Goal: Information Seeking & Learning: Understand process/instructions

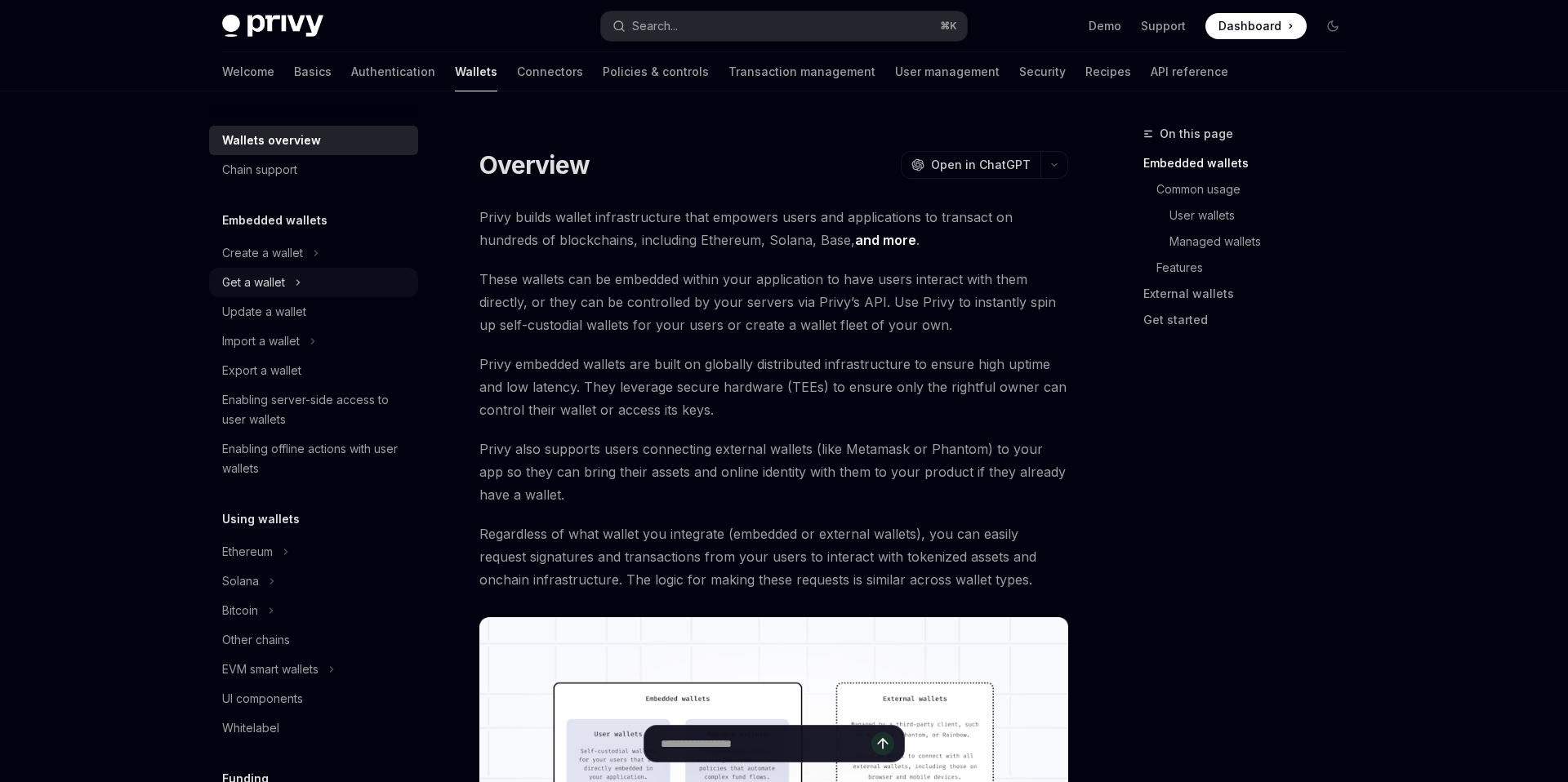
click at [296, 292] on icon at bounding box center [297, 283] width 6 height 20
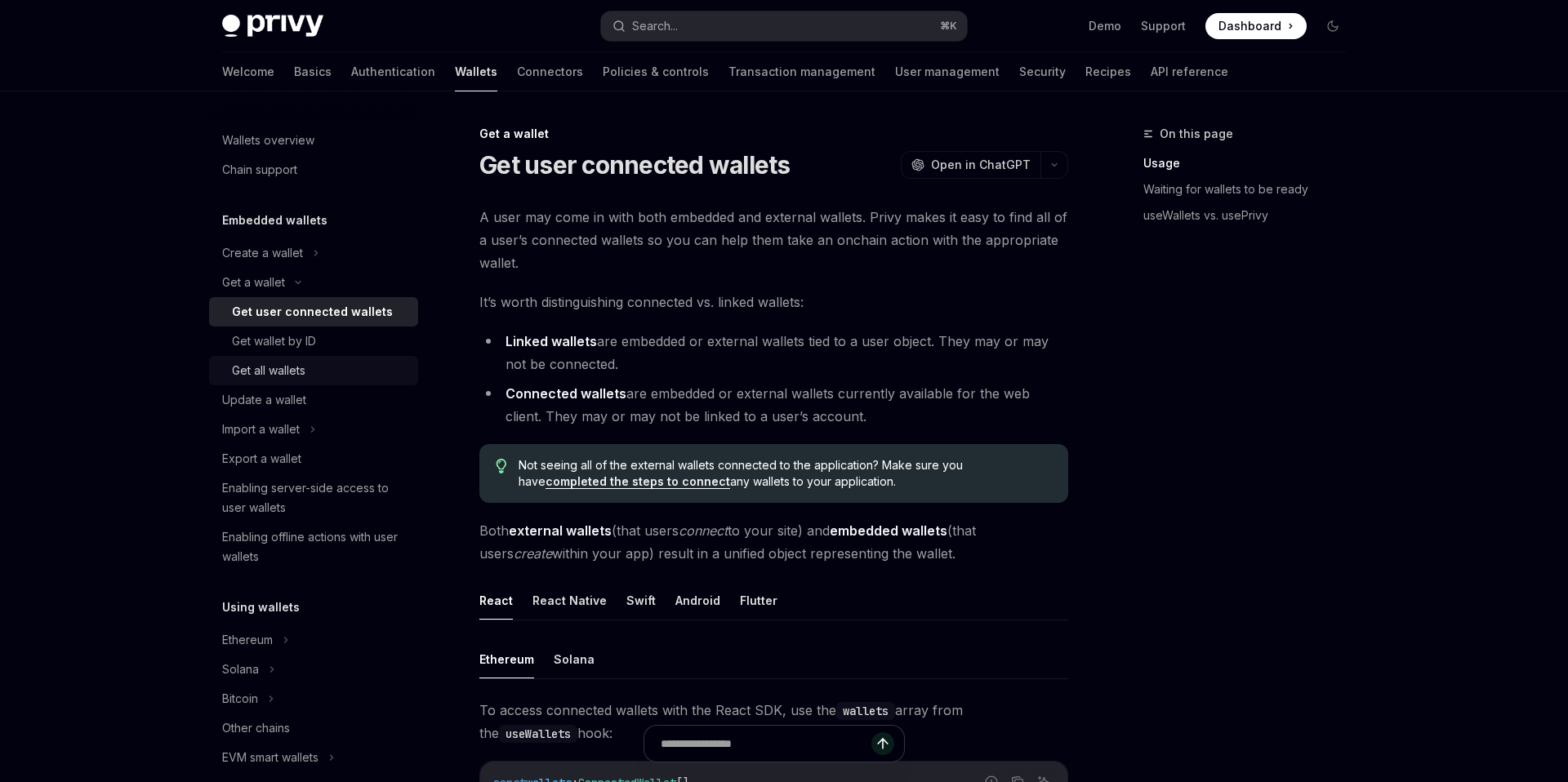
click at [298, 371] on div "Get all wallets" at bounding box center [269, 371] width 74 height 20
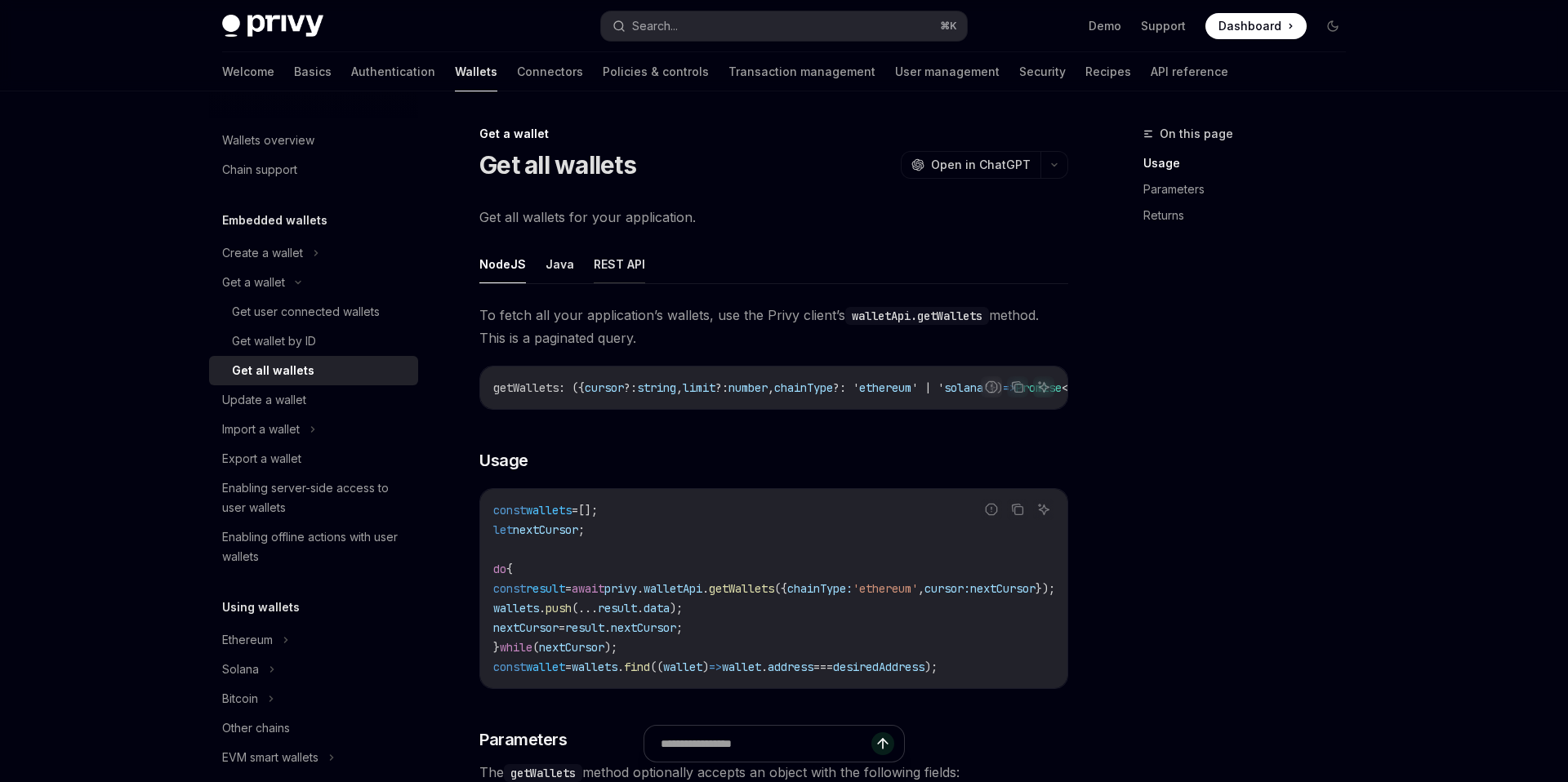
click at [605, 267] on button "REST API" at bounding box center [619, 264] width 51 height 39
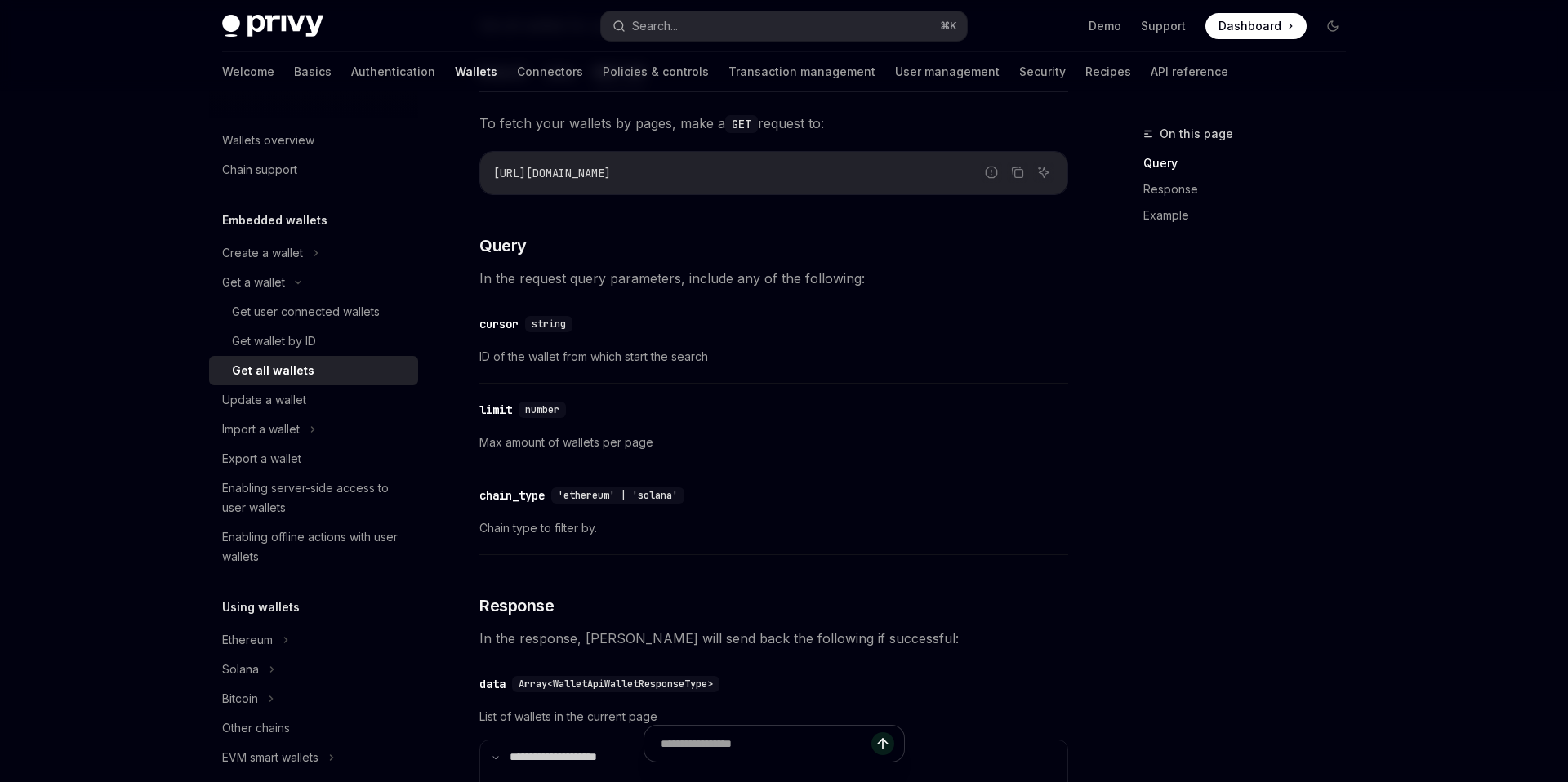
scroll to position [99, 0]
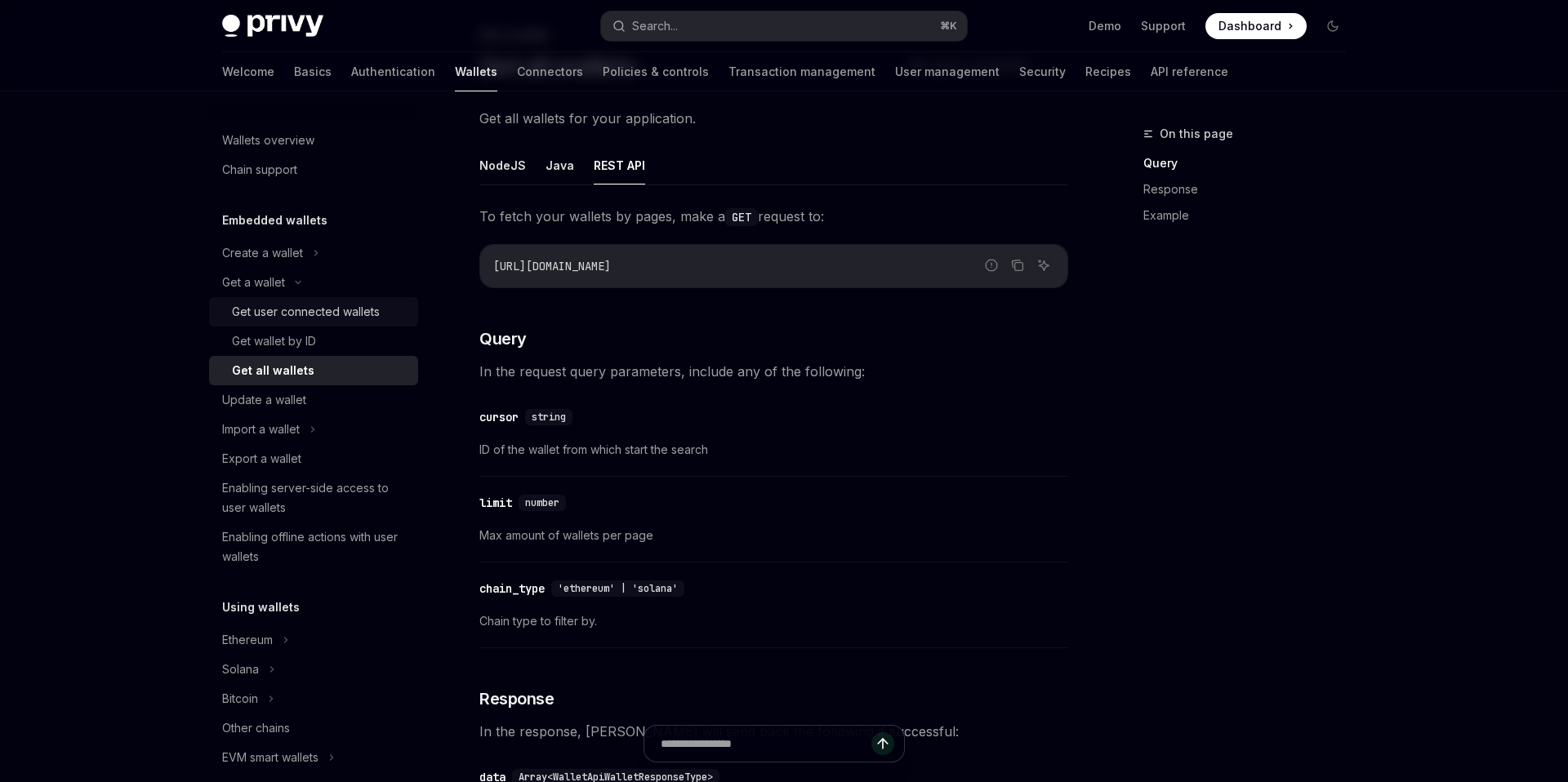
click at [321, 316] on div "Get user connected wallets" at bounding box center [305, 312] width 148 height 20
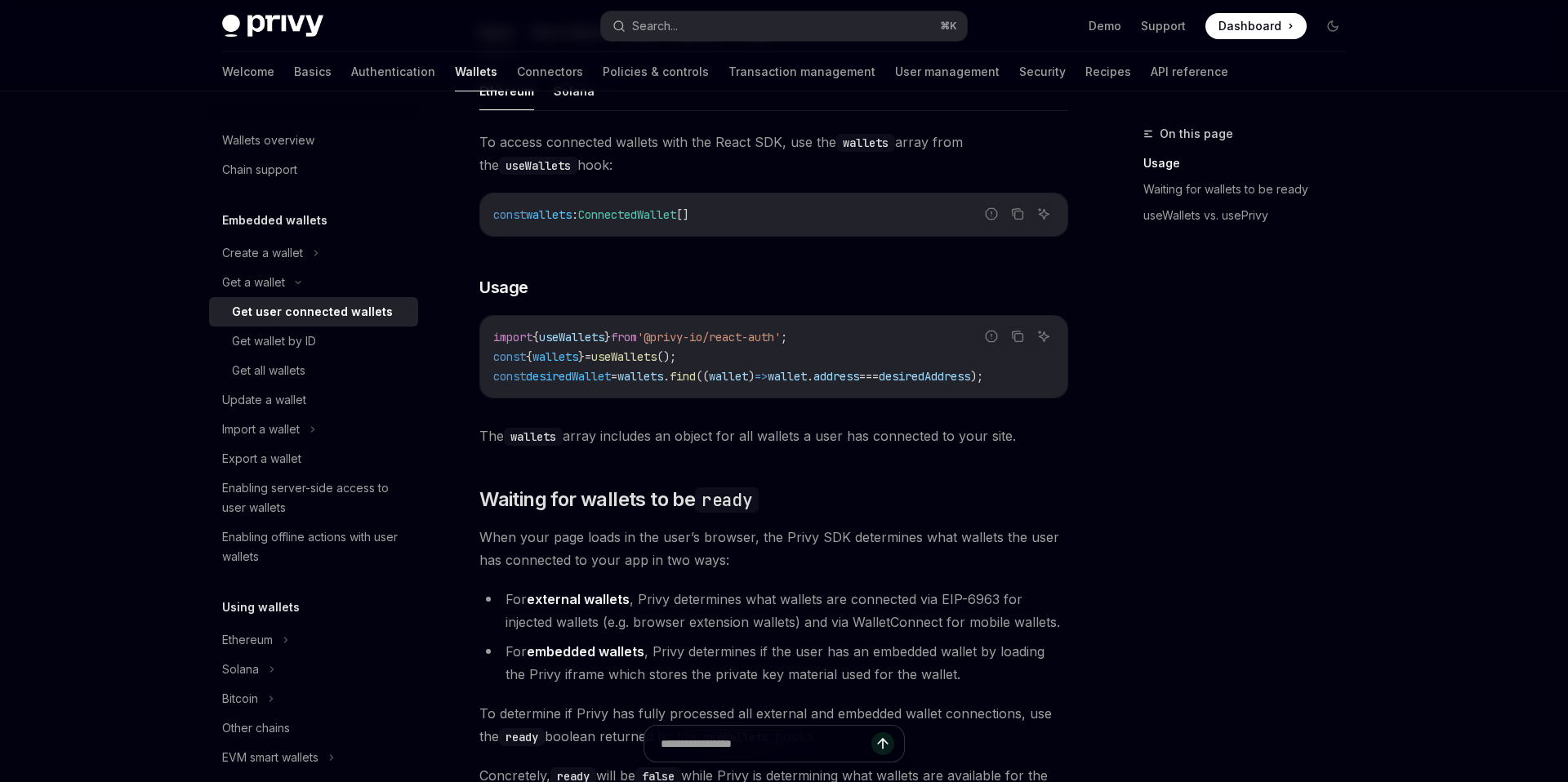
scroll to position [553, 0]
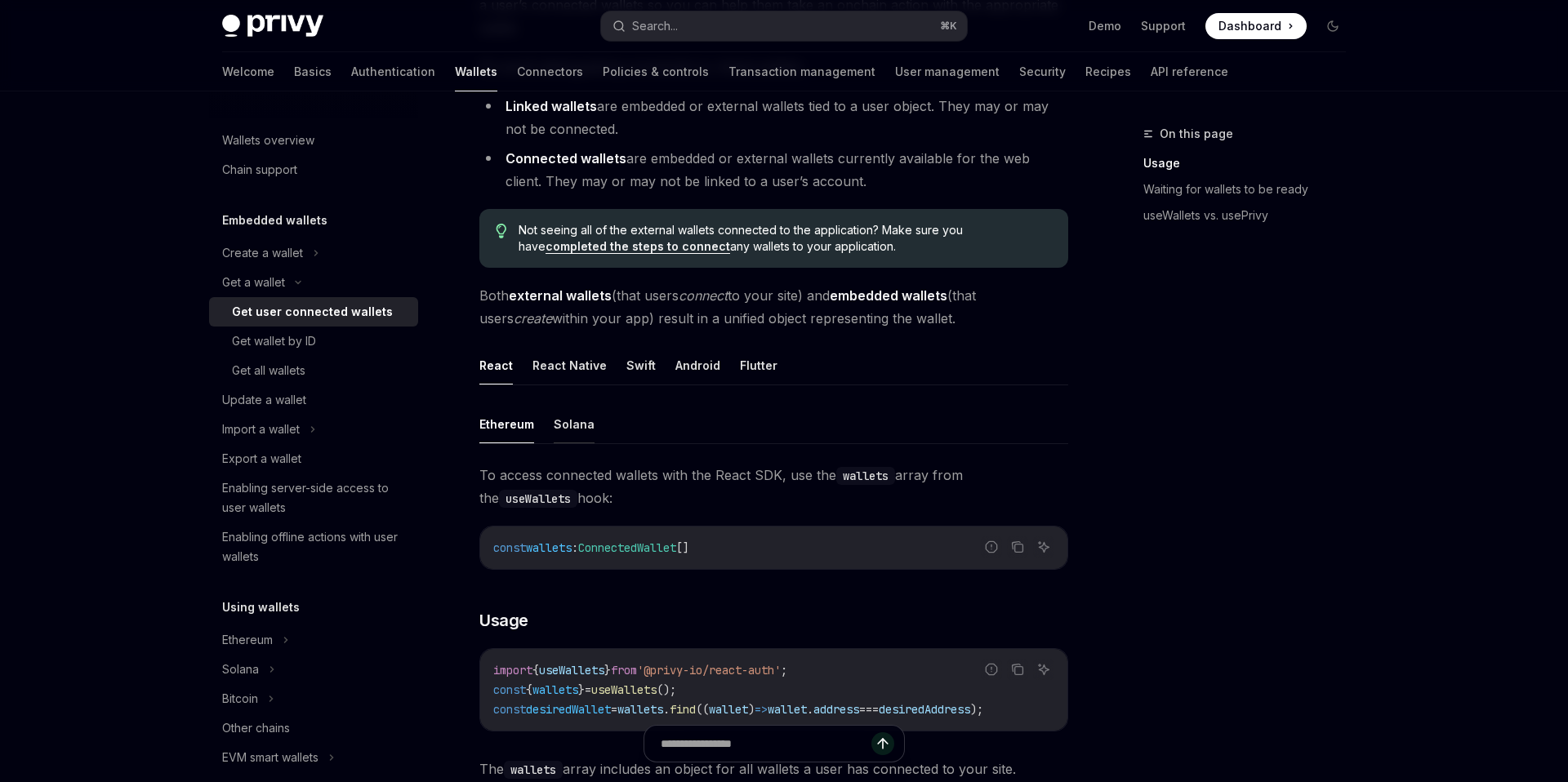
click at [573, 429] on button "Solana" at bounding box center [574, 424] width 41 height 39
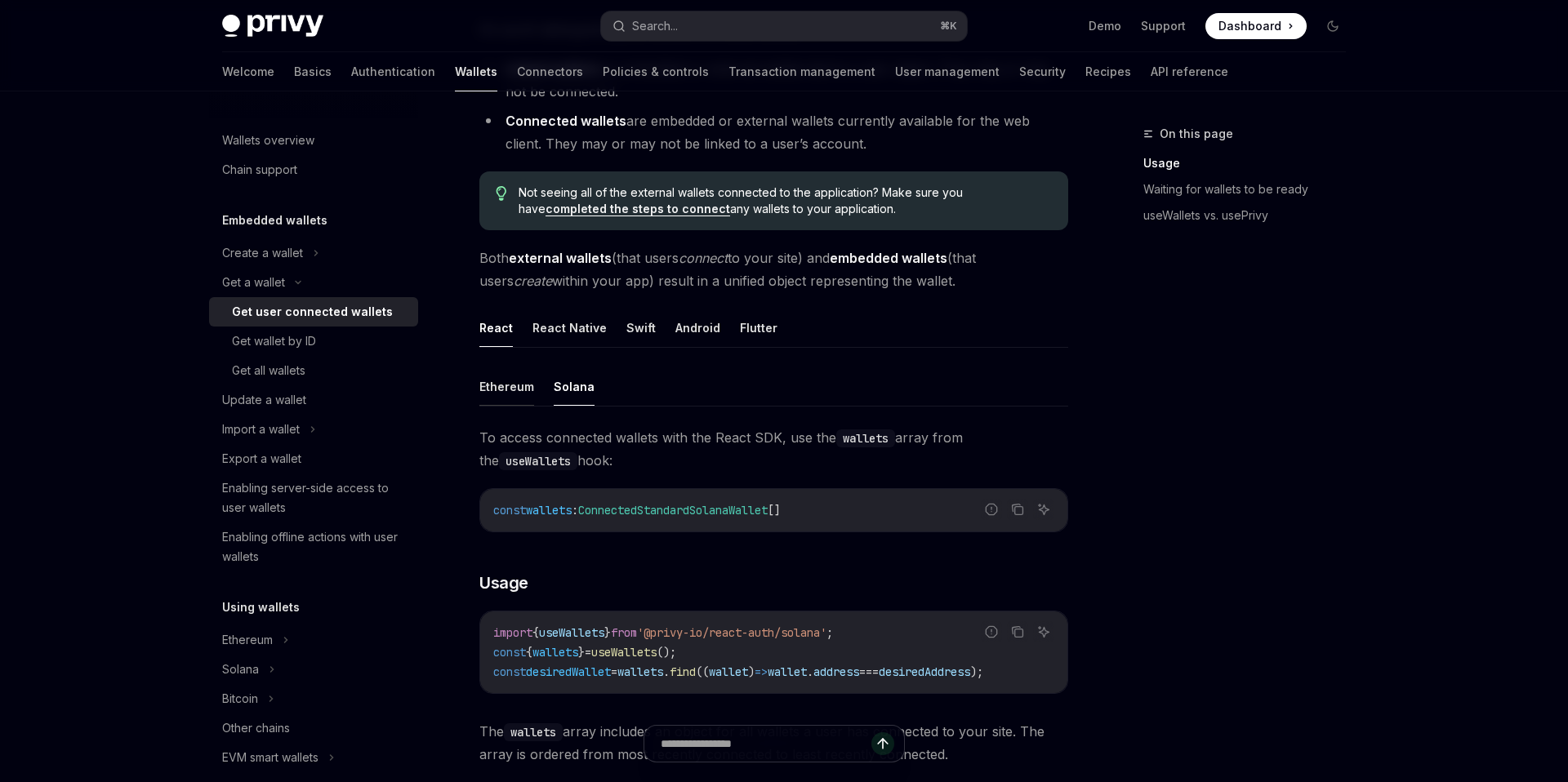
click at [506, 391] on button "Ethereum" at bounding box center [506, 386] width 55 height 39
click at [562, 393] on button "Solana" at bounding box center [574, 386] width 41 height 39
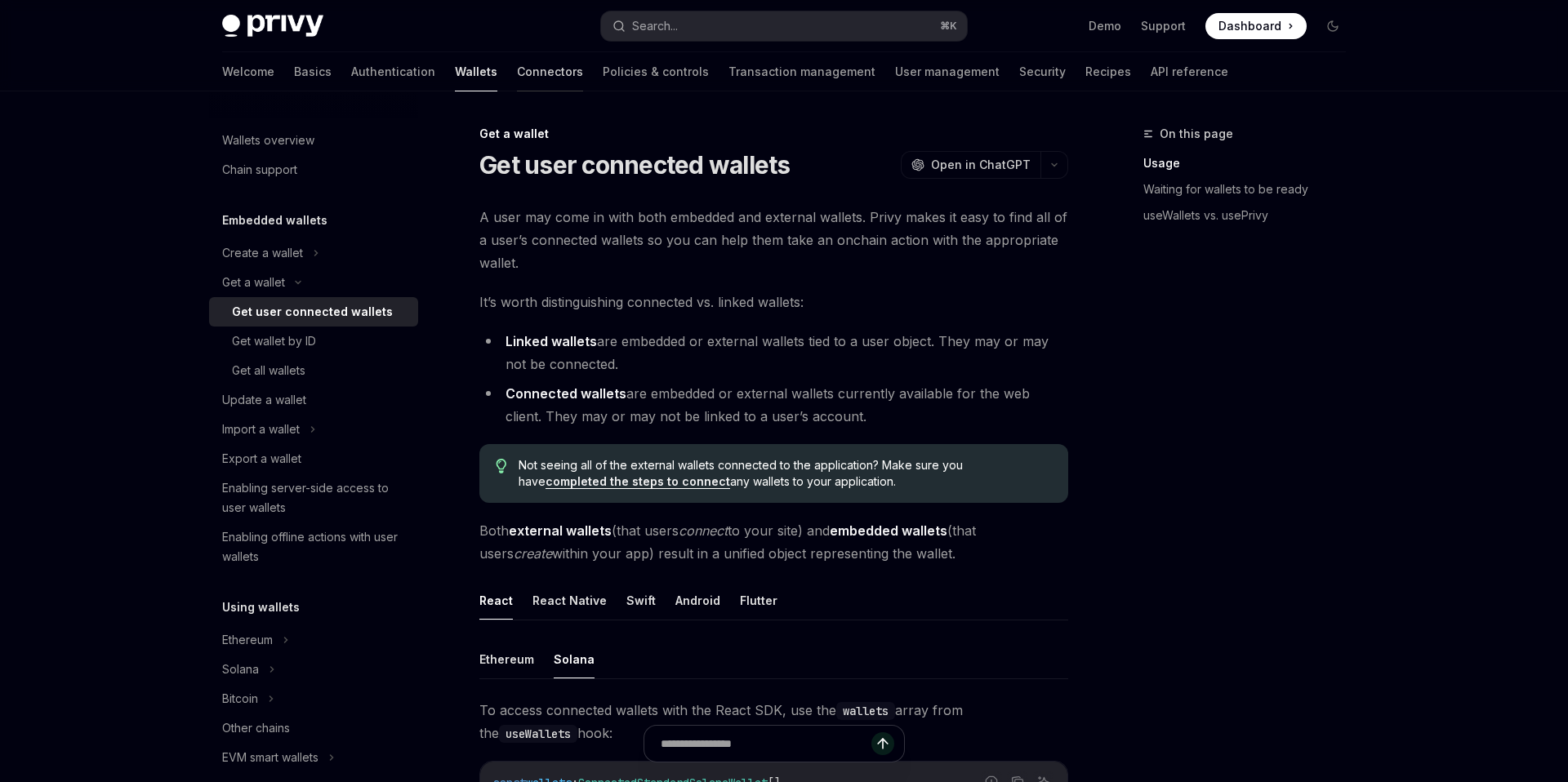
click at [517, 61] on link "Connectors" at bounding box center [550, 72] width 66 height 40
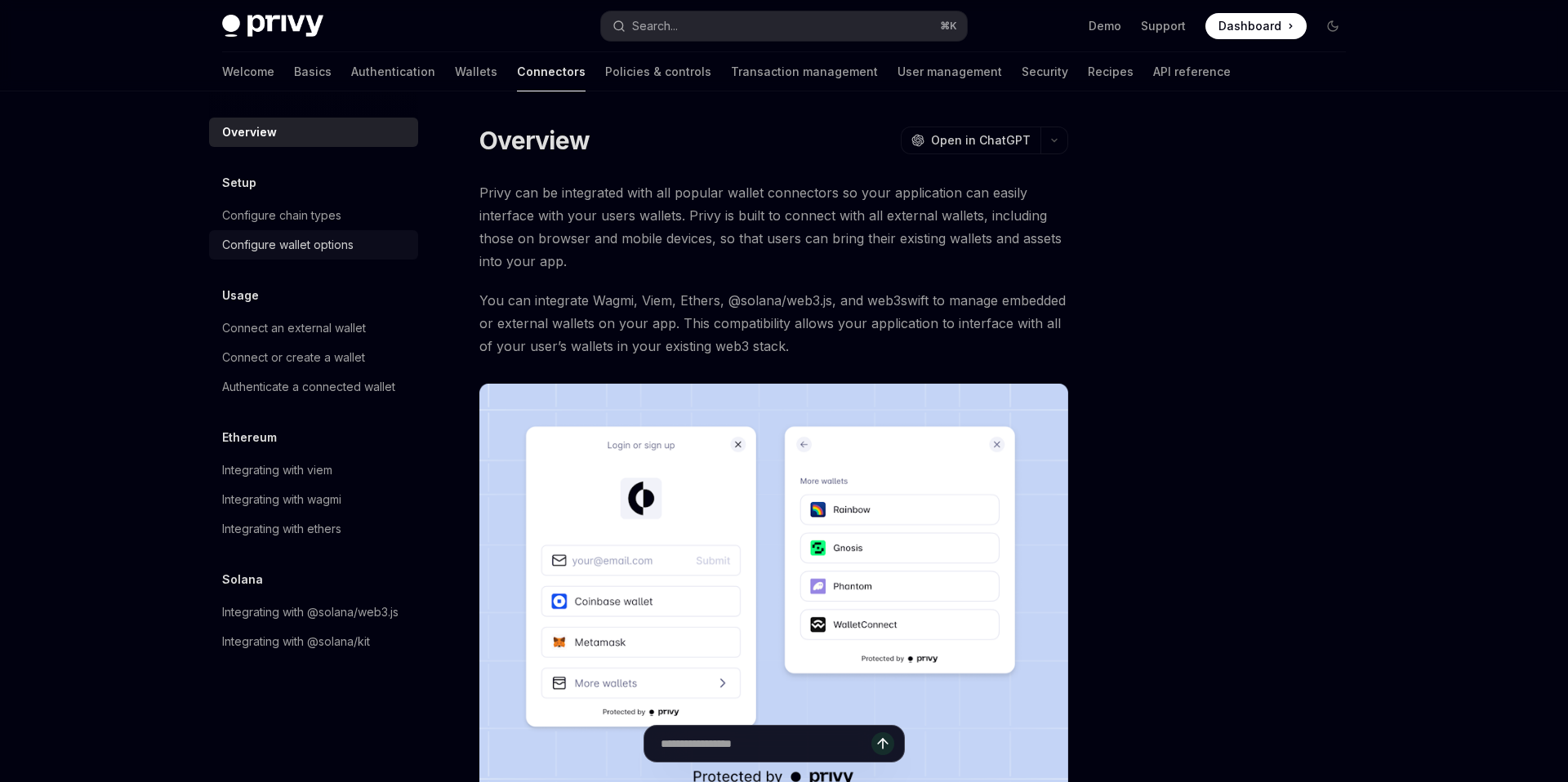
click at [325, 244] on div "Configure wallet options" at bounding box center [288, 245] width 132 height 20
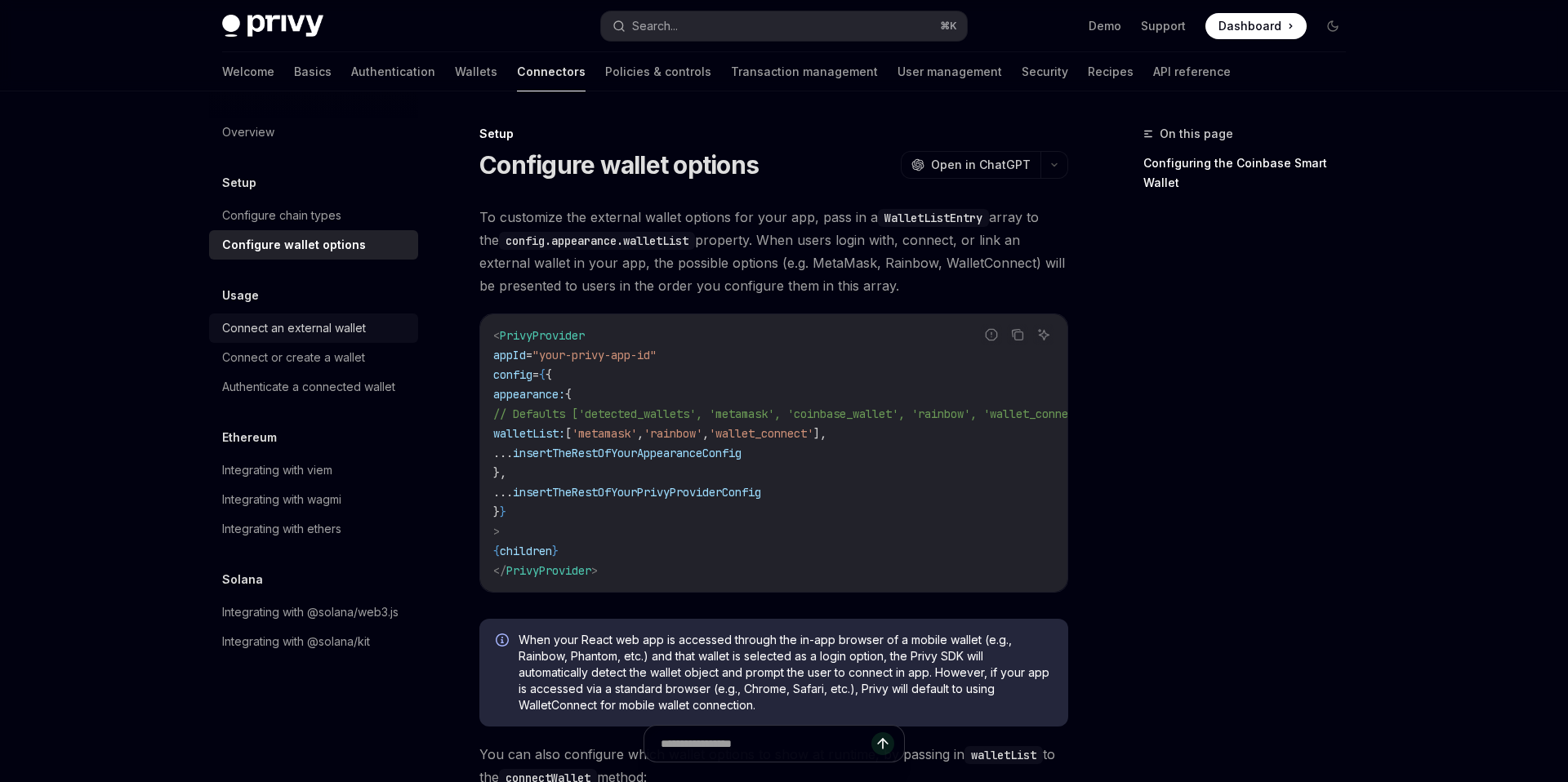
click at [314, 332] on div "Connect an external wallet" at bounding box center [295, 329] width 144 height 20
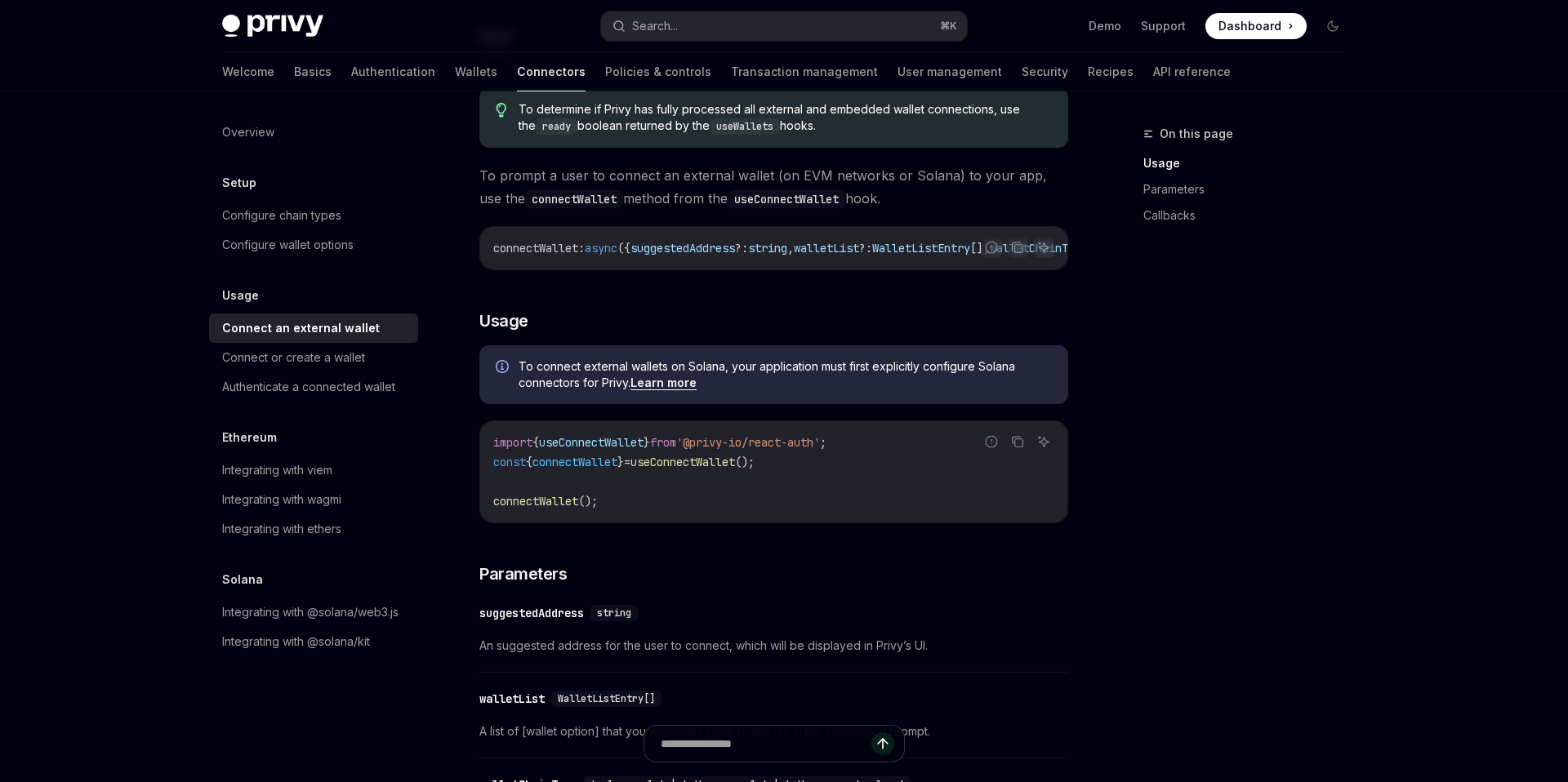
scroll to position [166, 0]
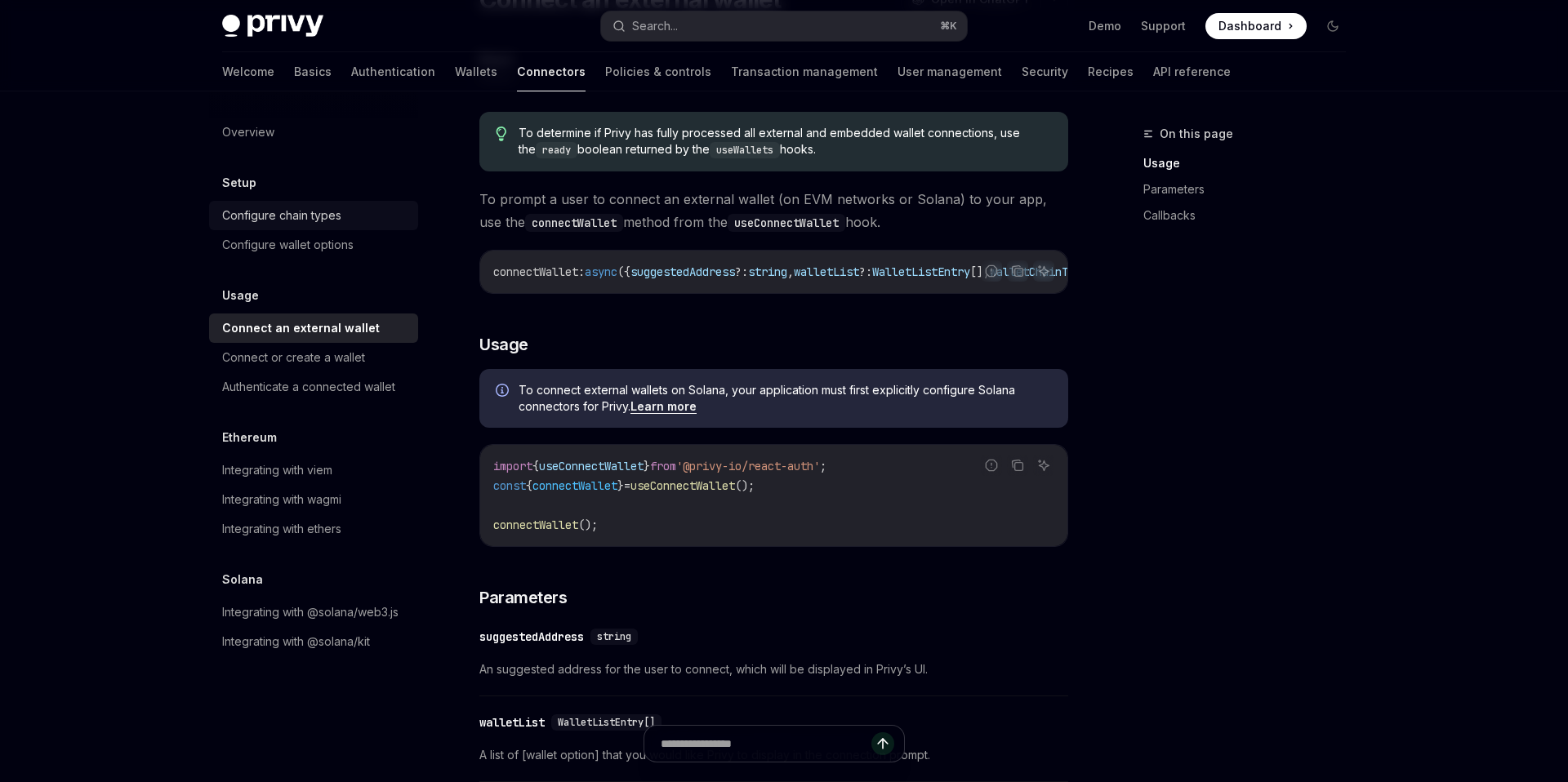
click at [323, 222] on div "Configure chain types" at bounding box center [282, 215] width 119 height 20
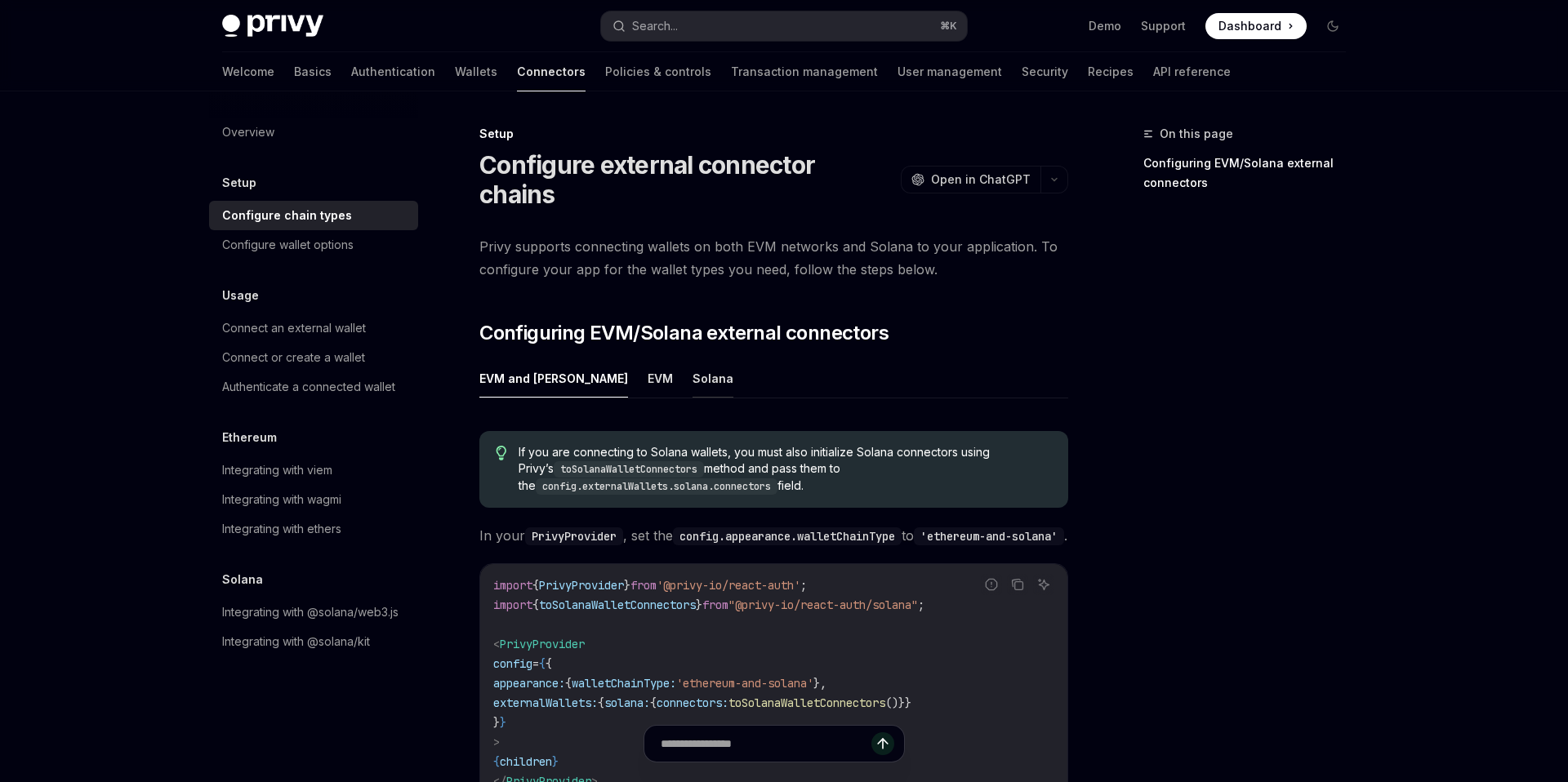
click at [693, 359] on button "Solana" at bounding box center [713, 378] width 41 height 39
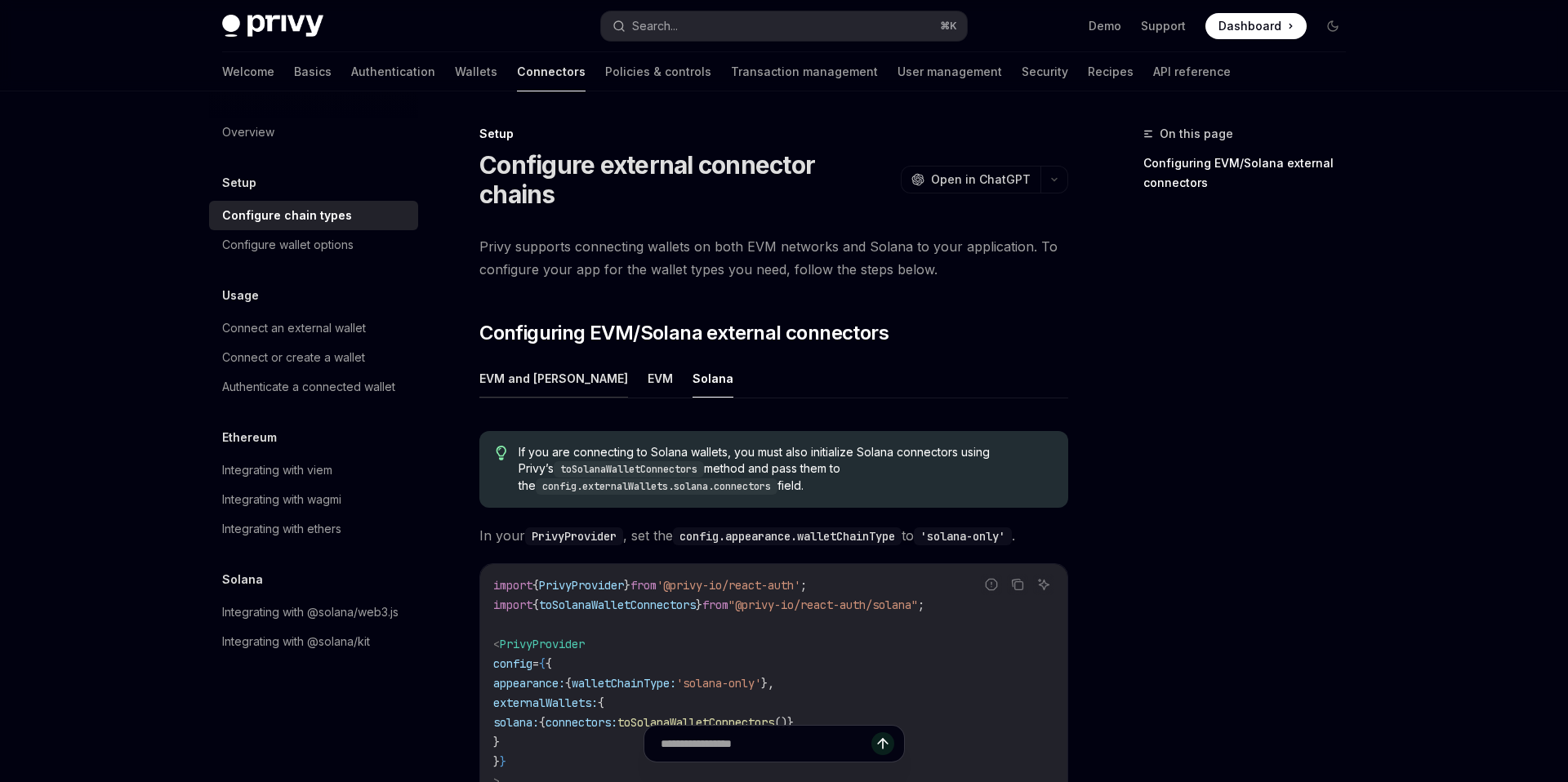
click at [543, 359] on button "EVM and [PERSON_NAME]" at bounding box center [553, 378] width 149 height 39
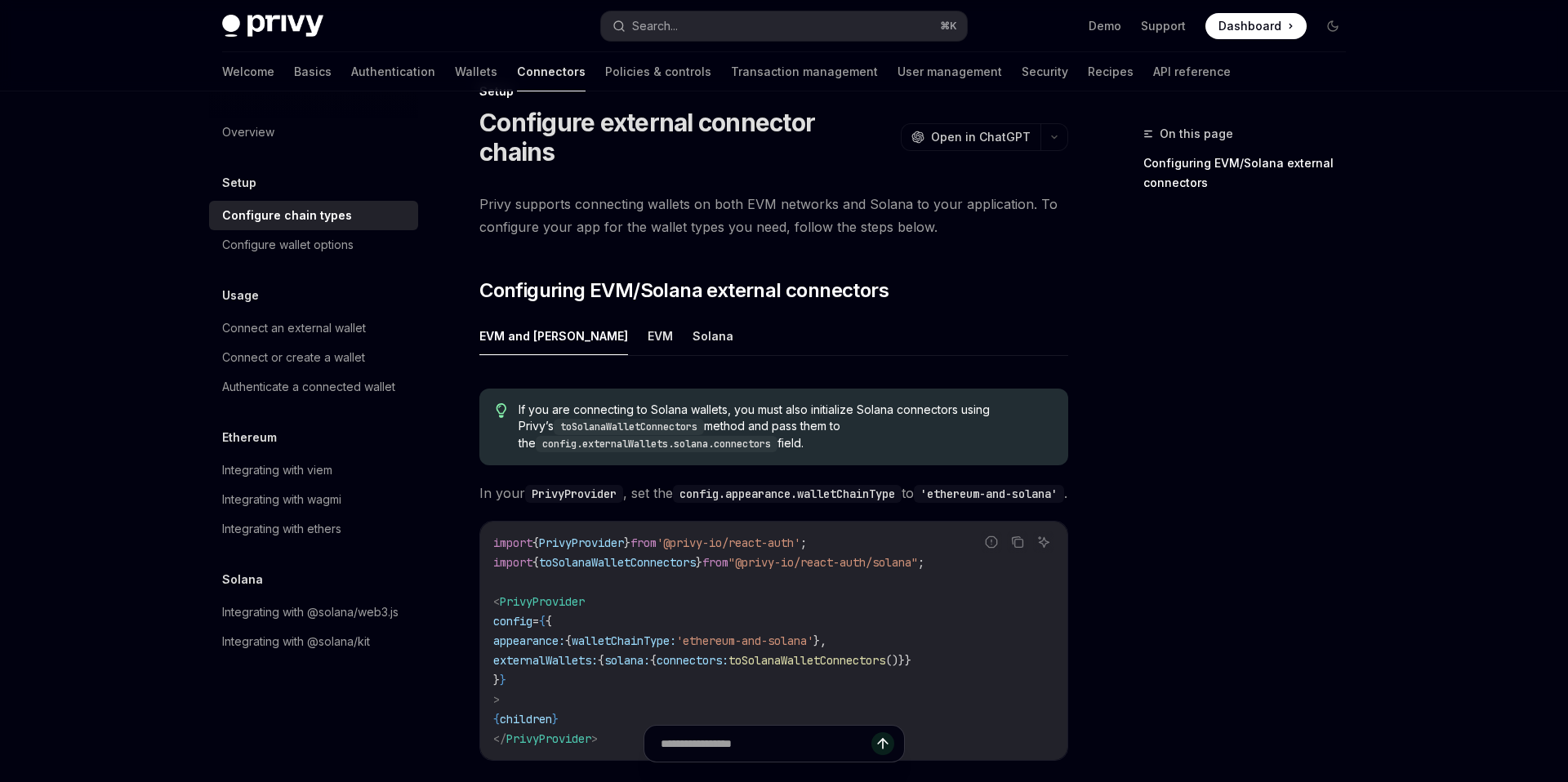
scroll to position [50, 0]
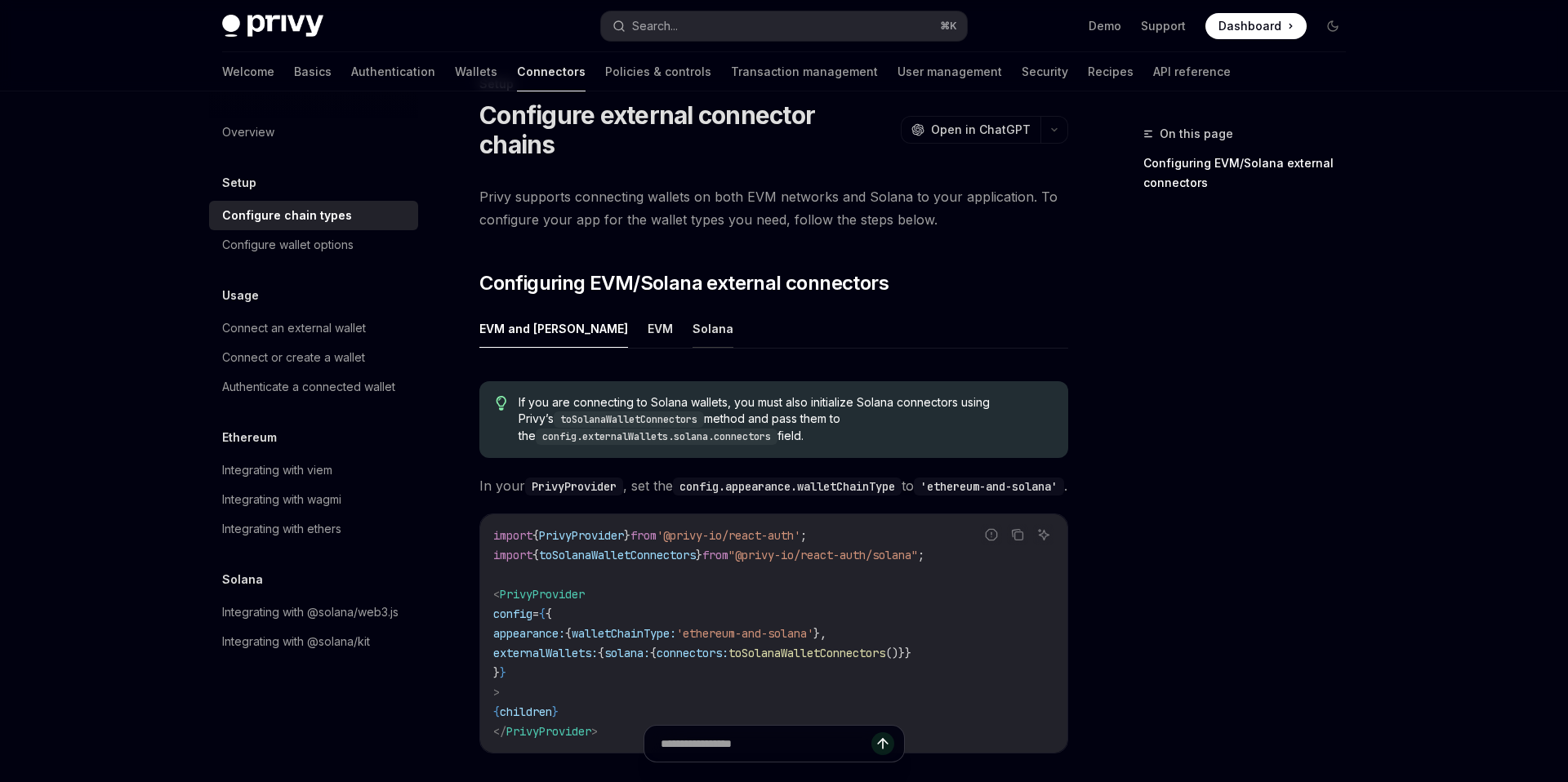
click at [693, 310] on button "Solana" at bounding box center [713, 329] width 41 height 39
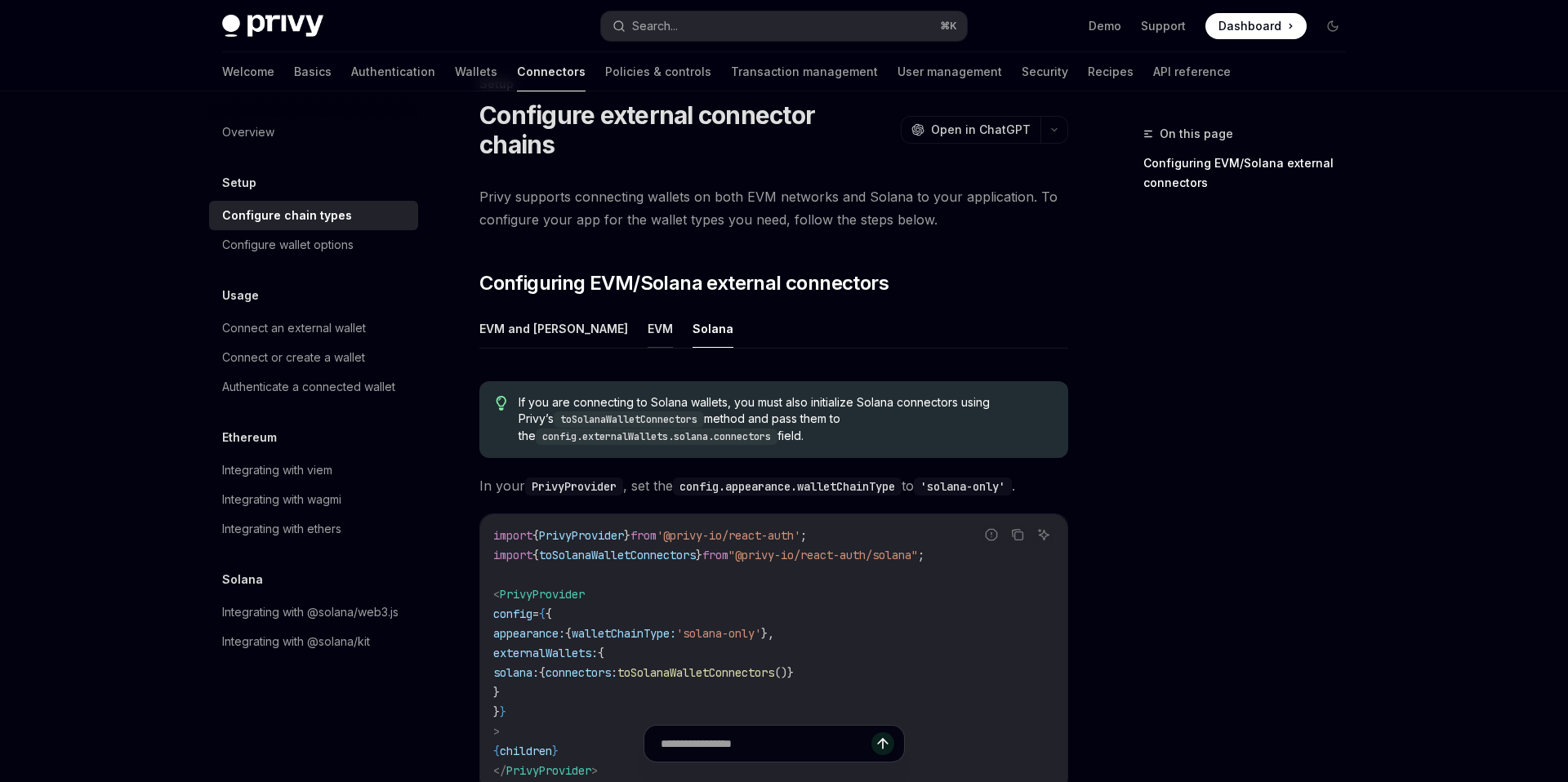
click at [648, 310] on button "EVM" at bounding box center [661, 329] width 25 height 39
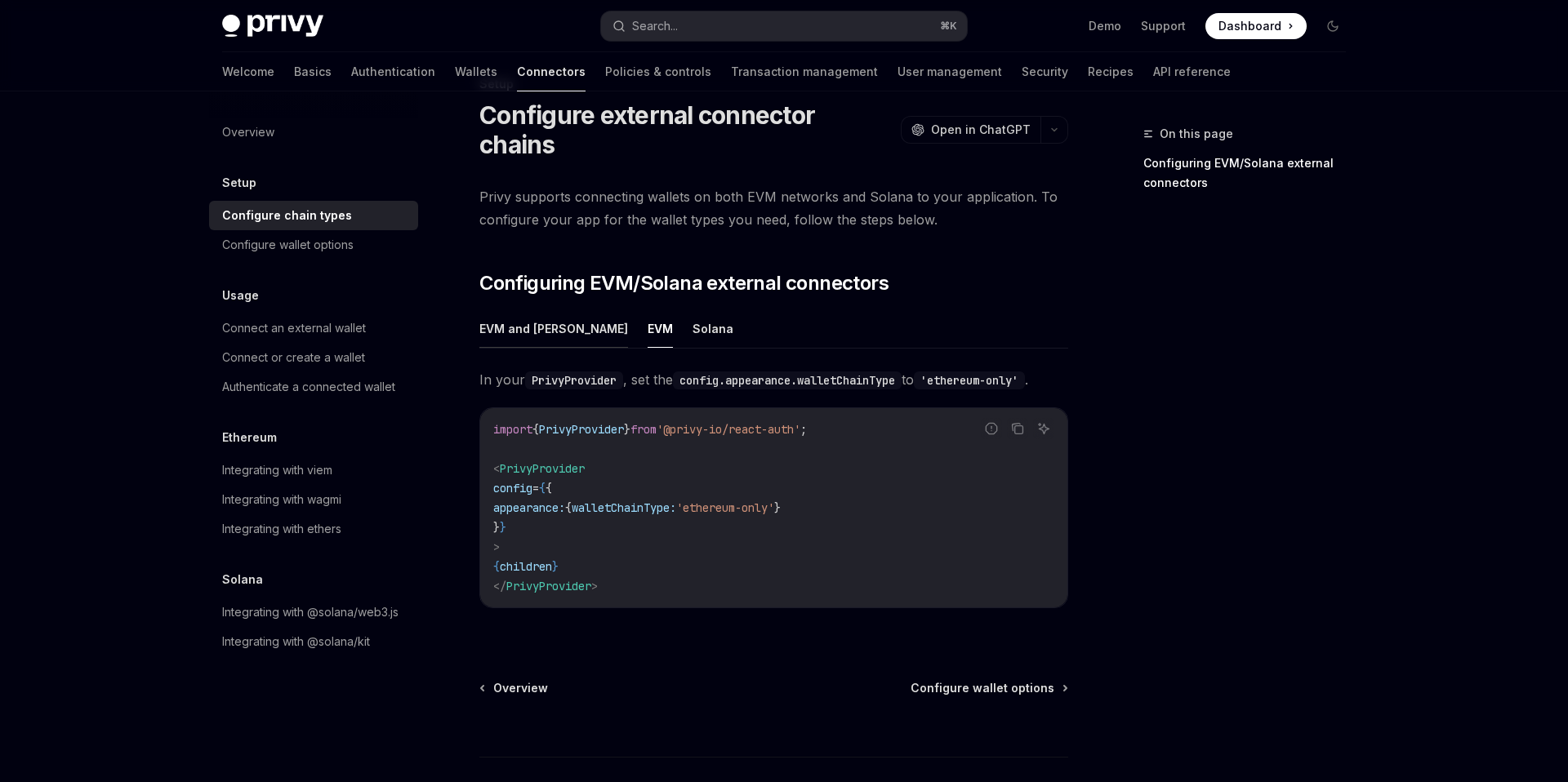
click at [527, 310] on button "EVM and [PERSON_NAME]" at bounding box center [553, 329] width 149 height 39
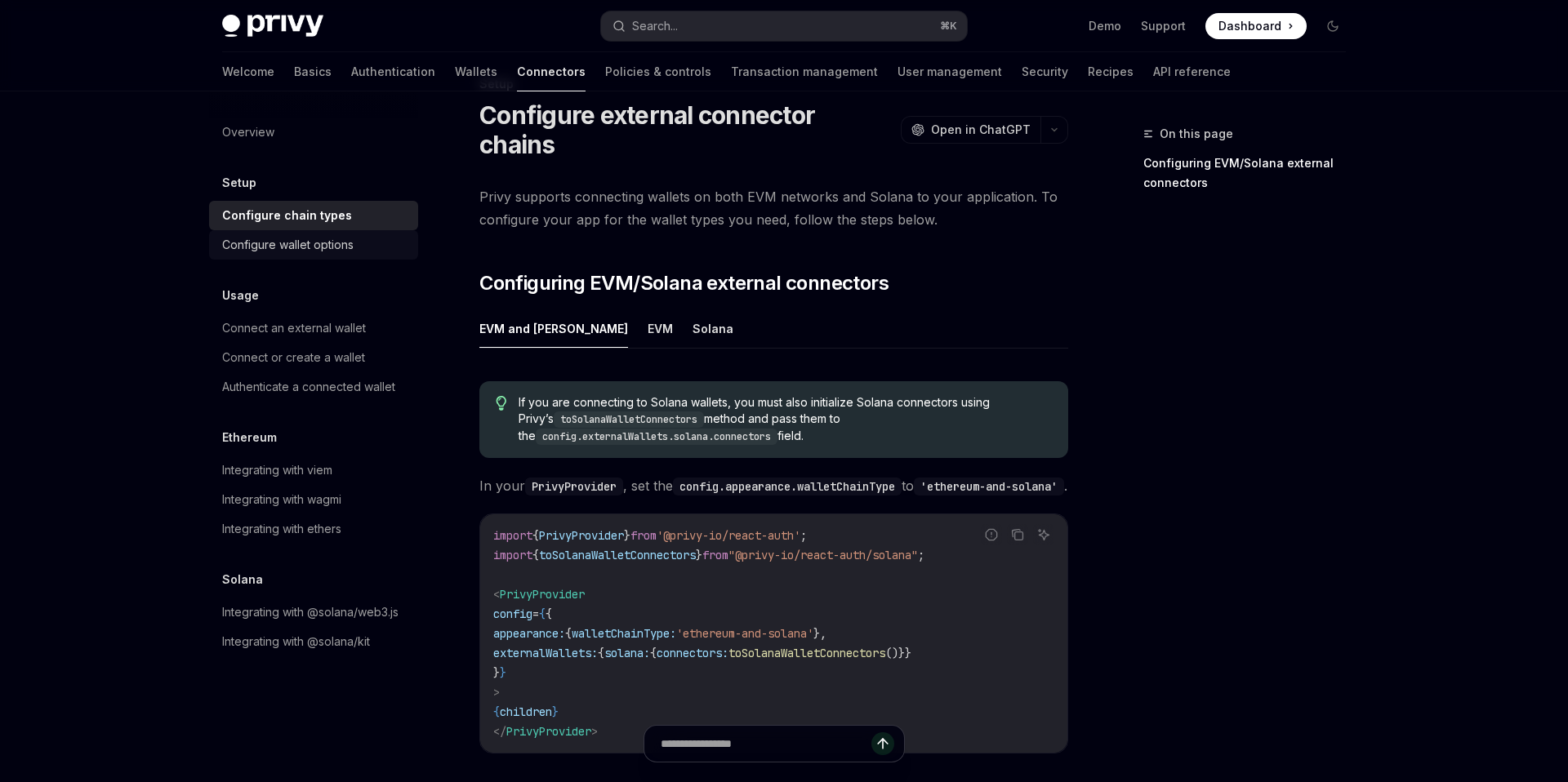
click at [291, 250] on div "Configure wallet options" at bounding box center [288, 245] width 132 height 20
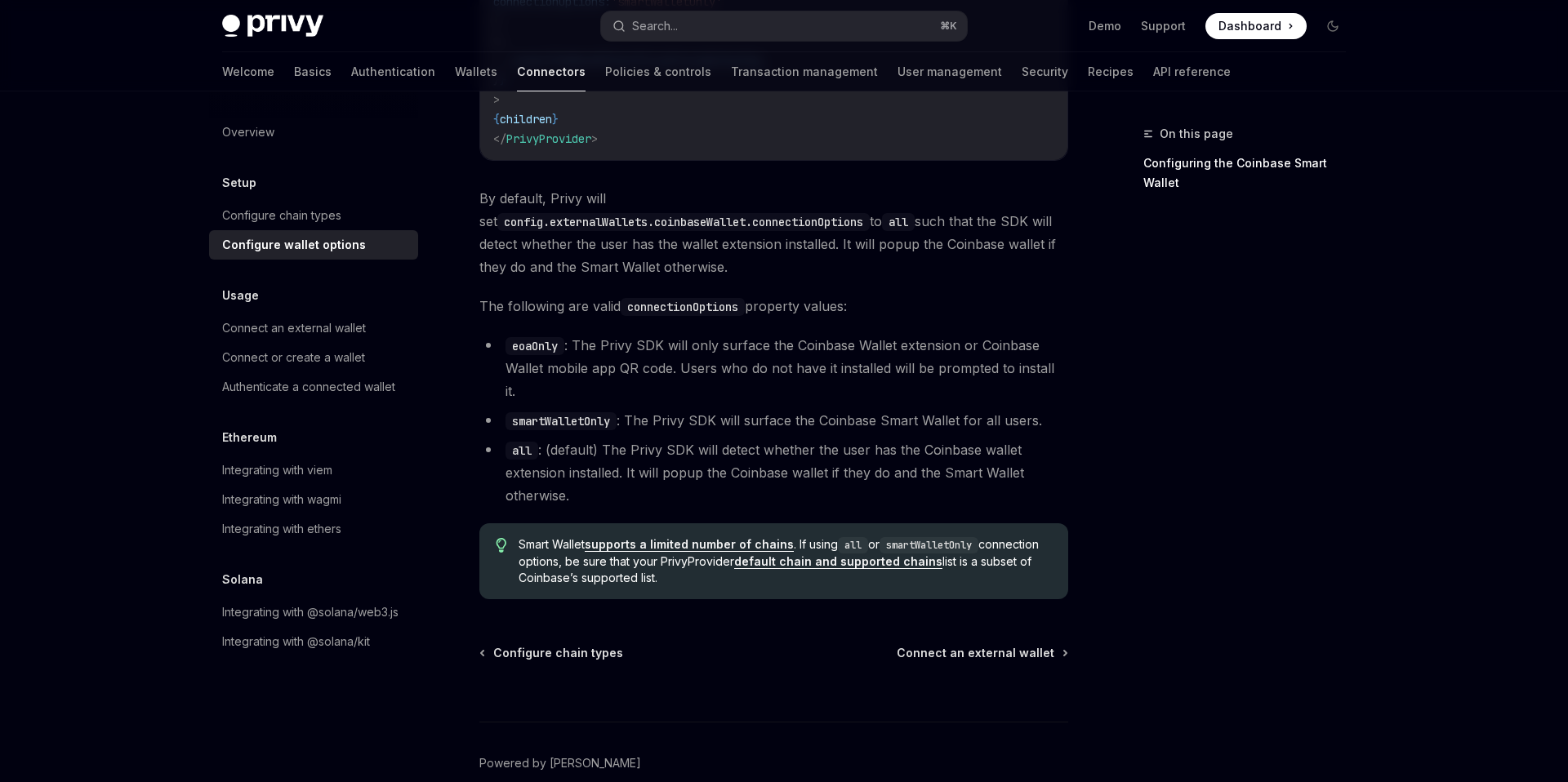
scroll to position [2329, 0]
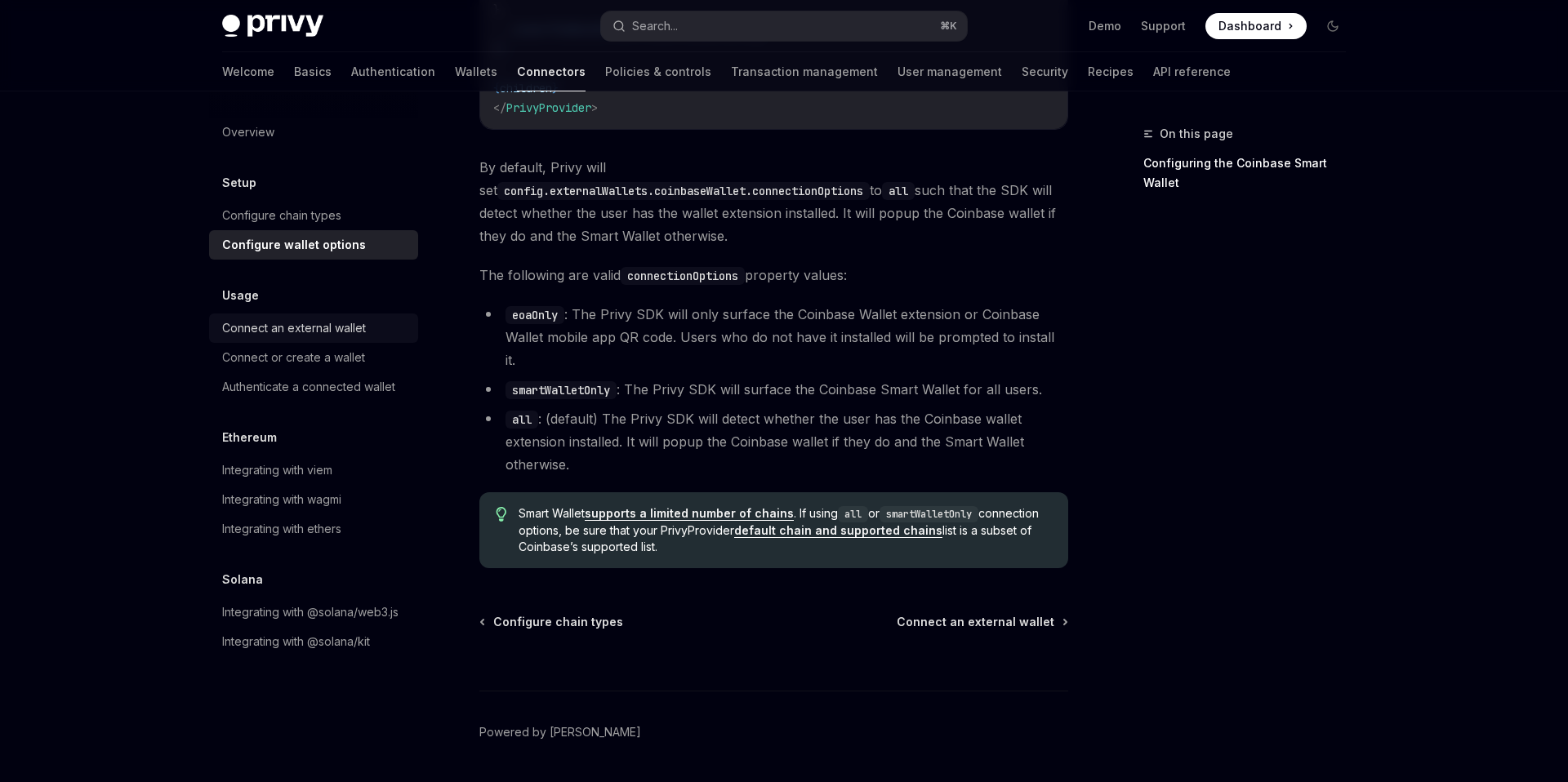
click at [347, 338] on link "Connect an external wallet" at bounding box center [314, 328] width 209 height 30
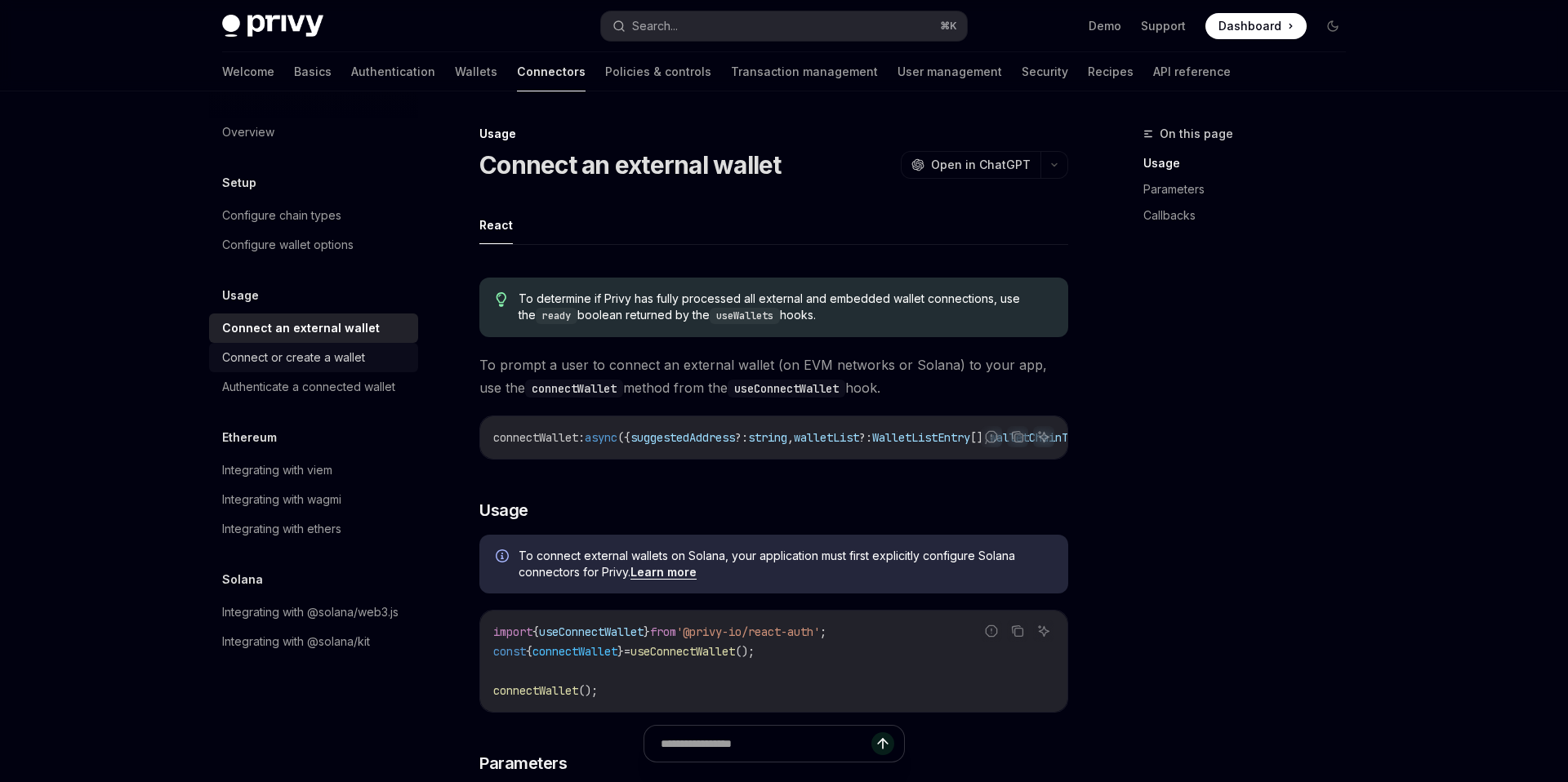
click at [357, 354] on div "Connect or create a wallet" at bounding box center [294, 358] width 143 height 20
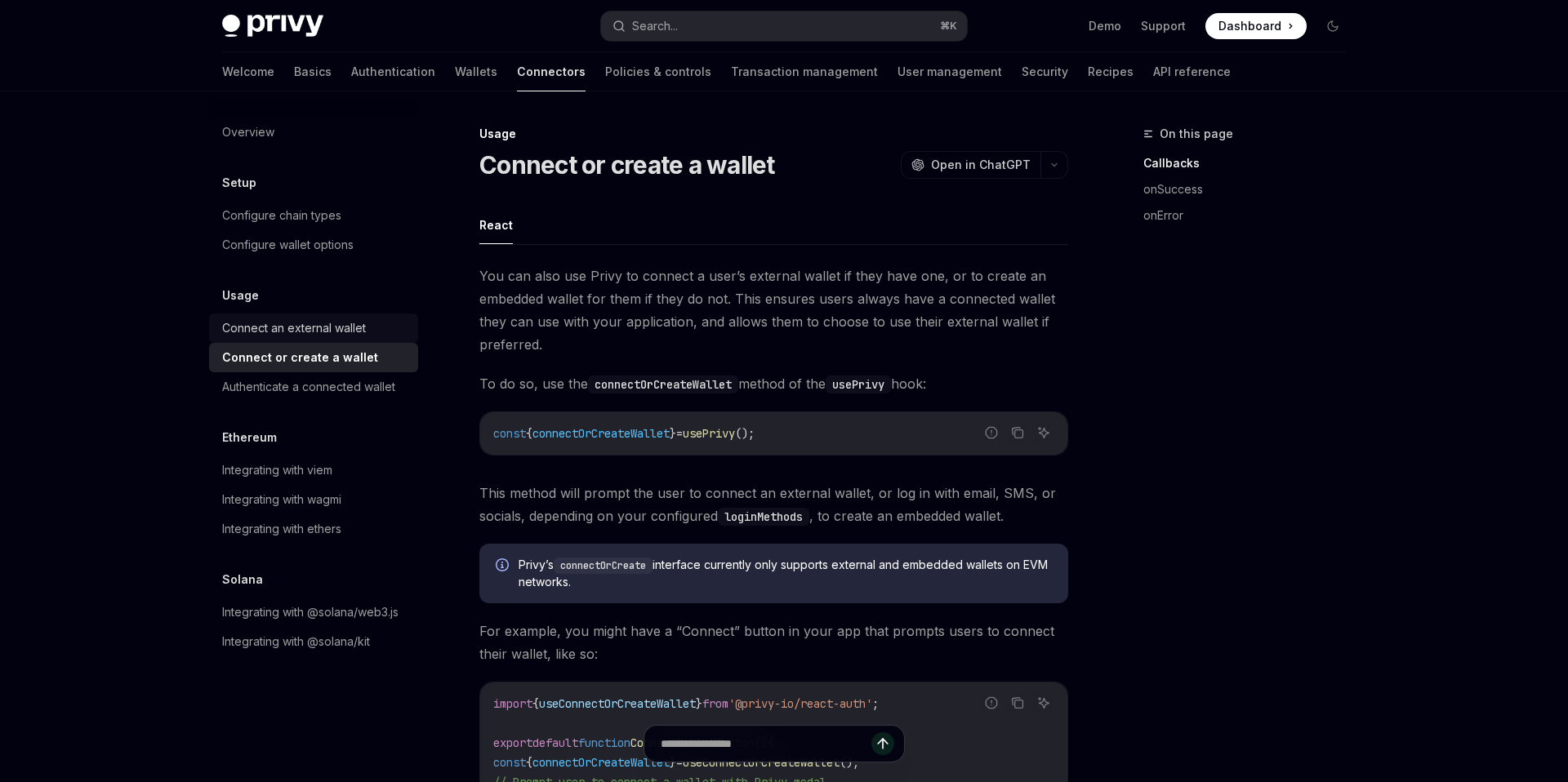
click at [358, 323] on div "Connect an external wallet" at bounding box center [295, 329] width 144 height 20
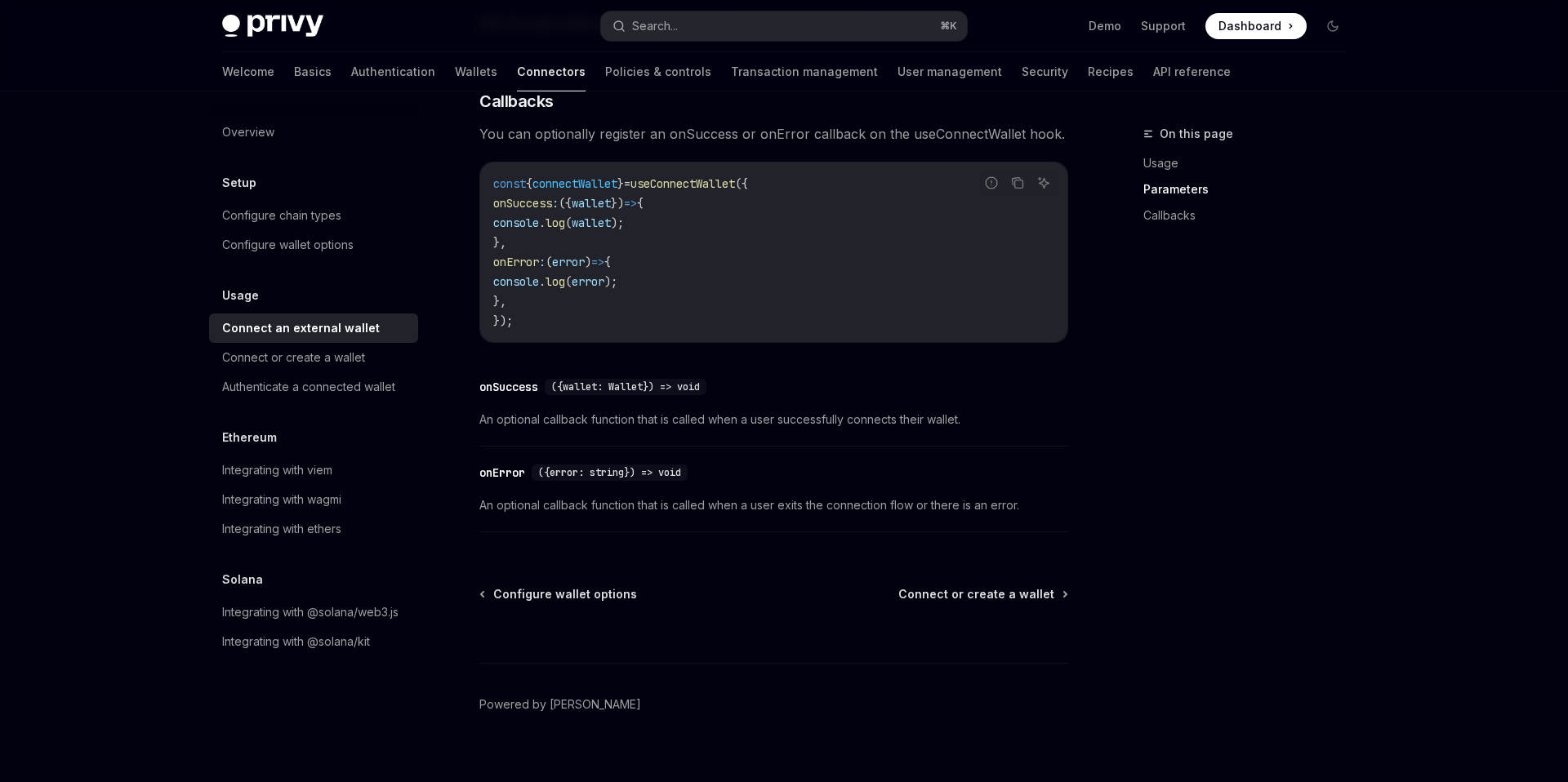
scroll to position [1011, 0]
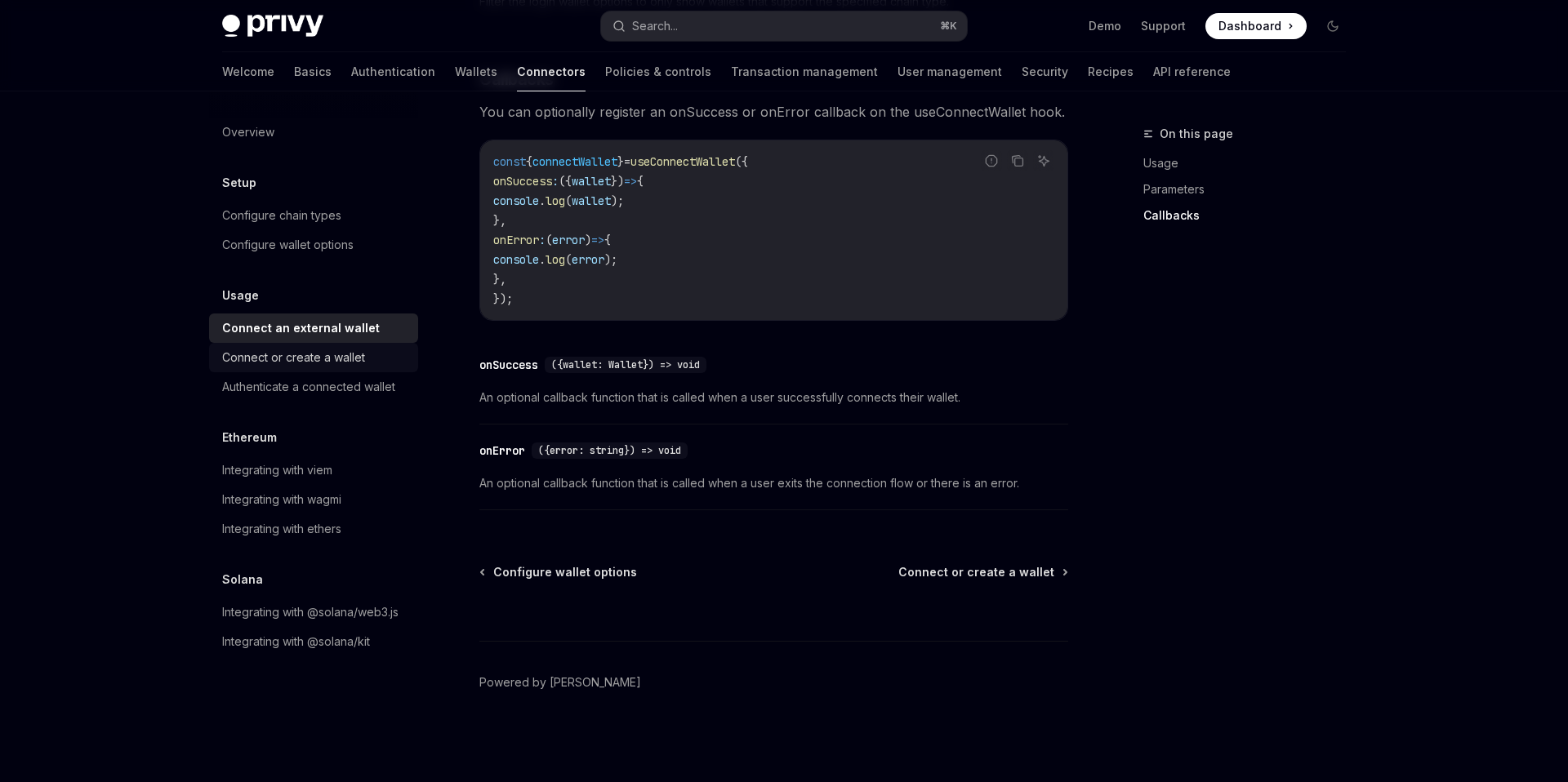
click at [300, 358] on div "Connect or create a wallet" at bounding box center [294, 358] width 143 height 20
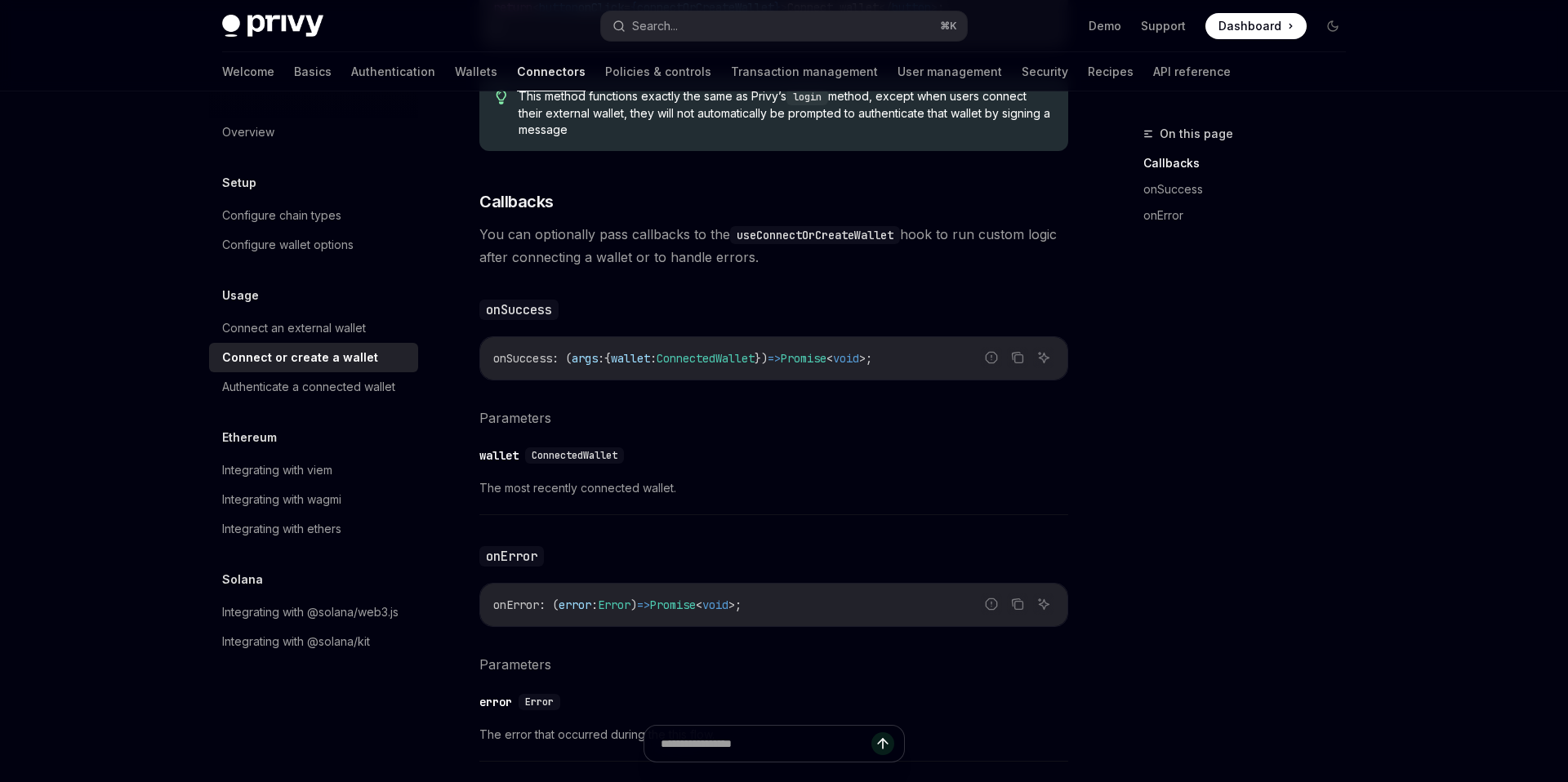
scroll to position [1045, 0]
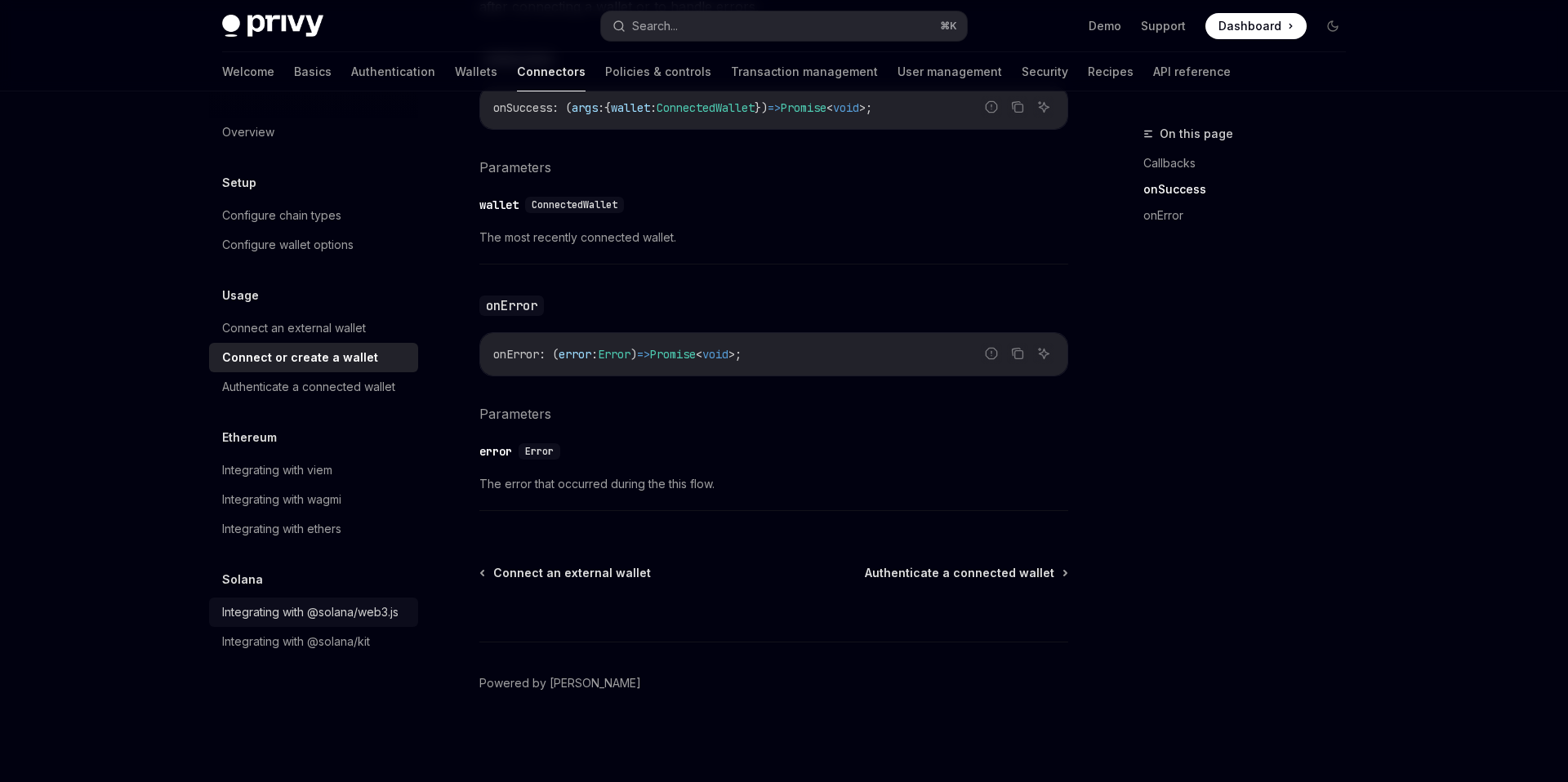
click at [333, 599] on link "Integrating with @solana/web3.js" at bounding box center [314, 613] width 209 height 30
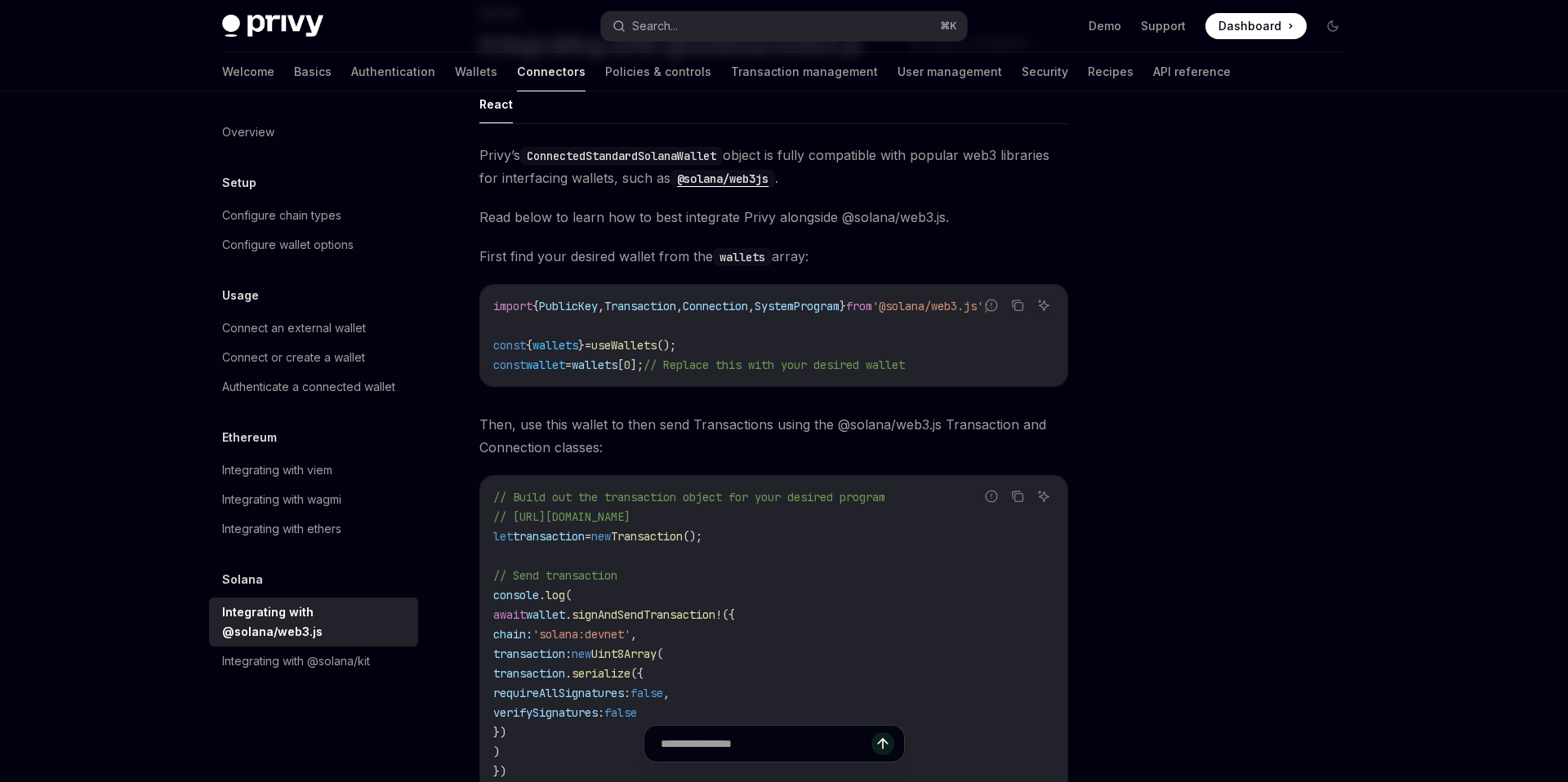
scroll to position [273, 0]
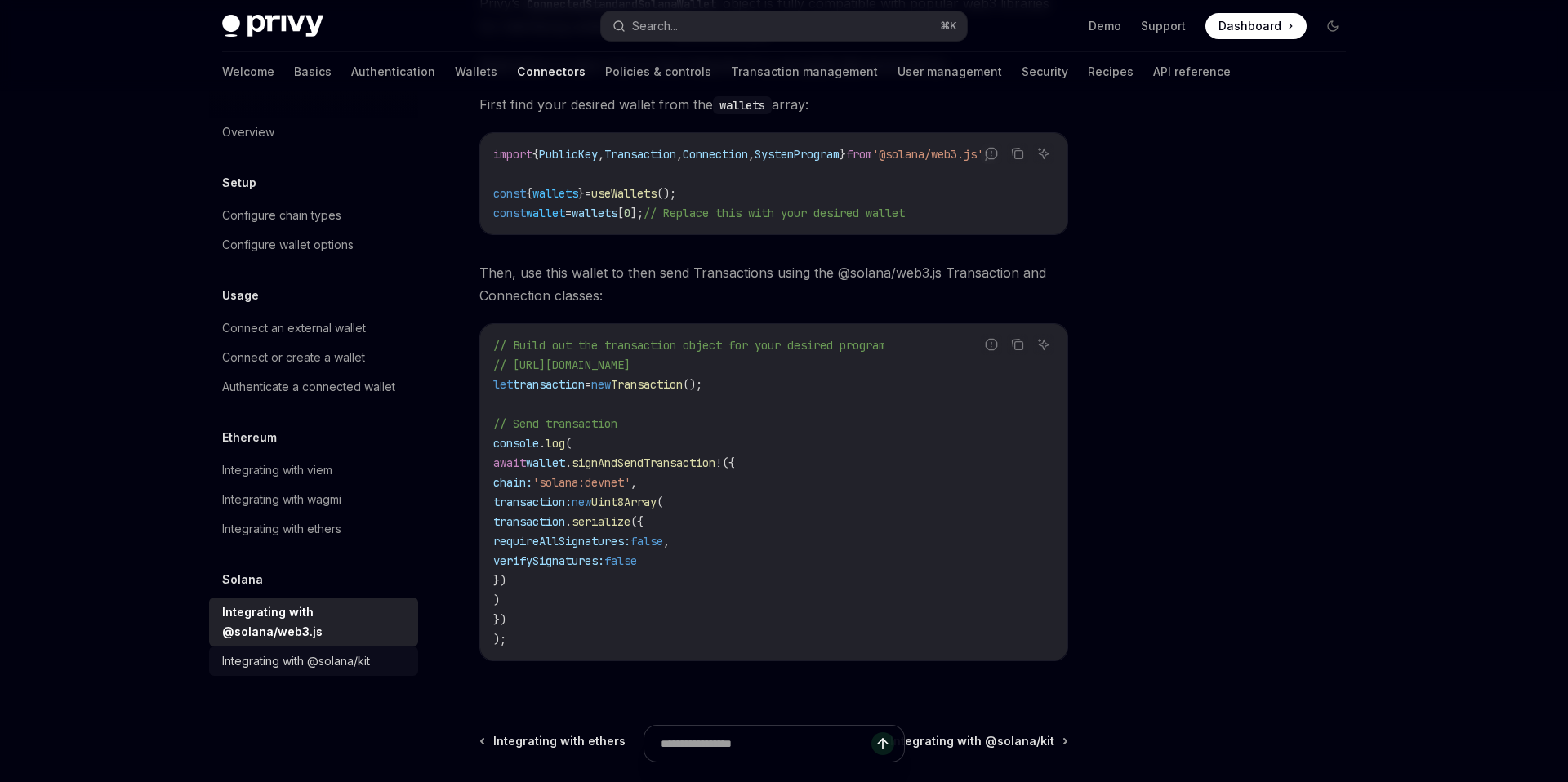
click at [314, 651] on div "Integrating with @solana/kit" at bounding box center [296, 661] width 148 height 20
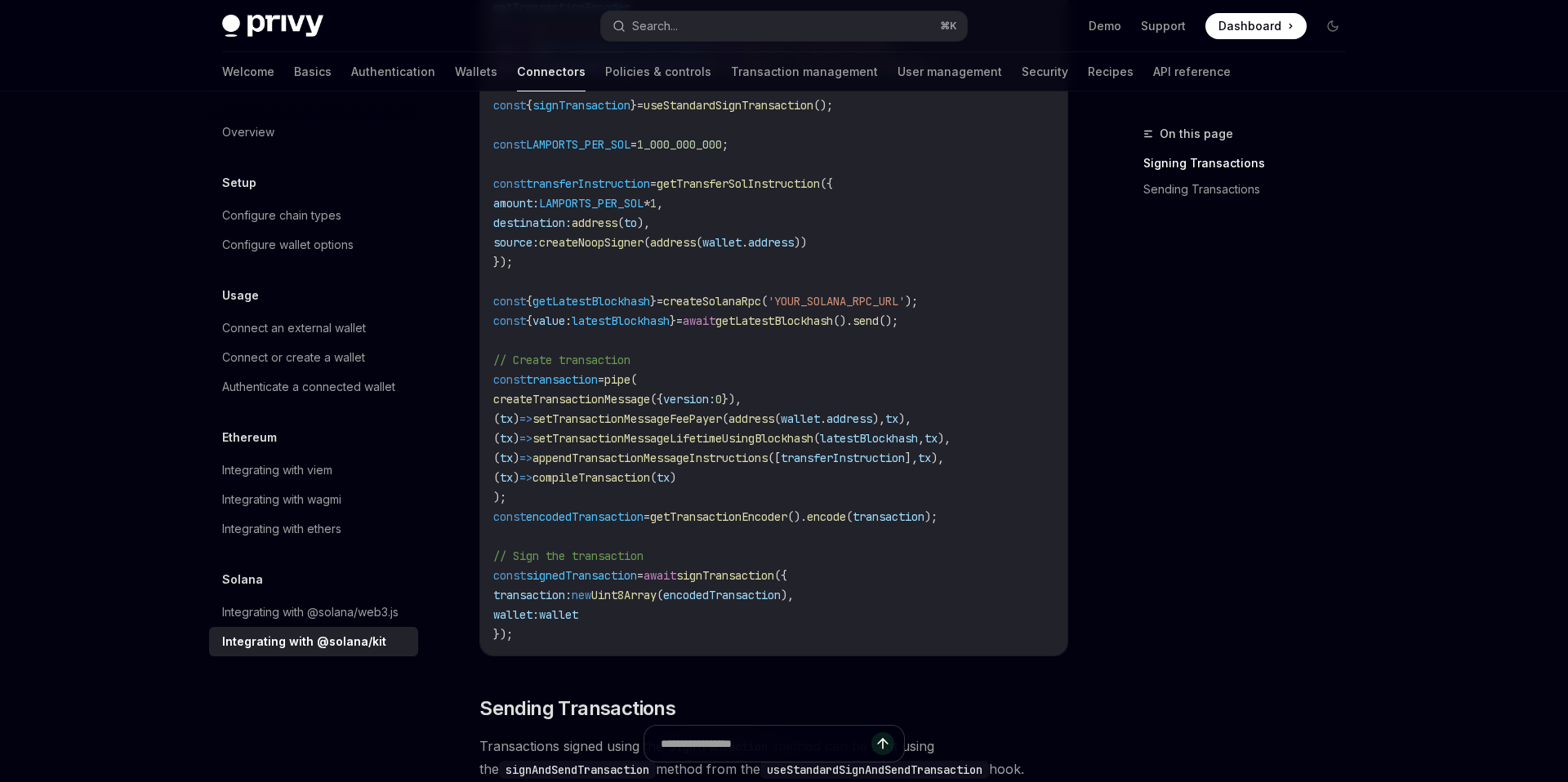
scroll to position [842, 0]
click at [319, 473] on div "Integrating with viem" at bounding box center [278, 470] width 110 height 20
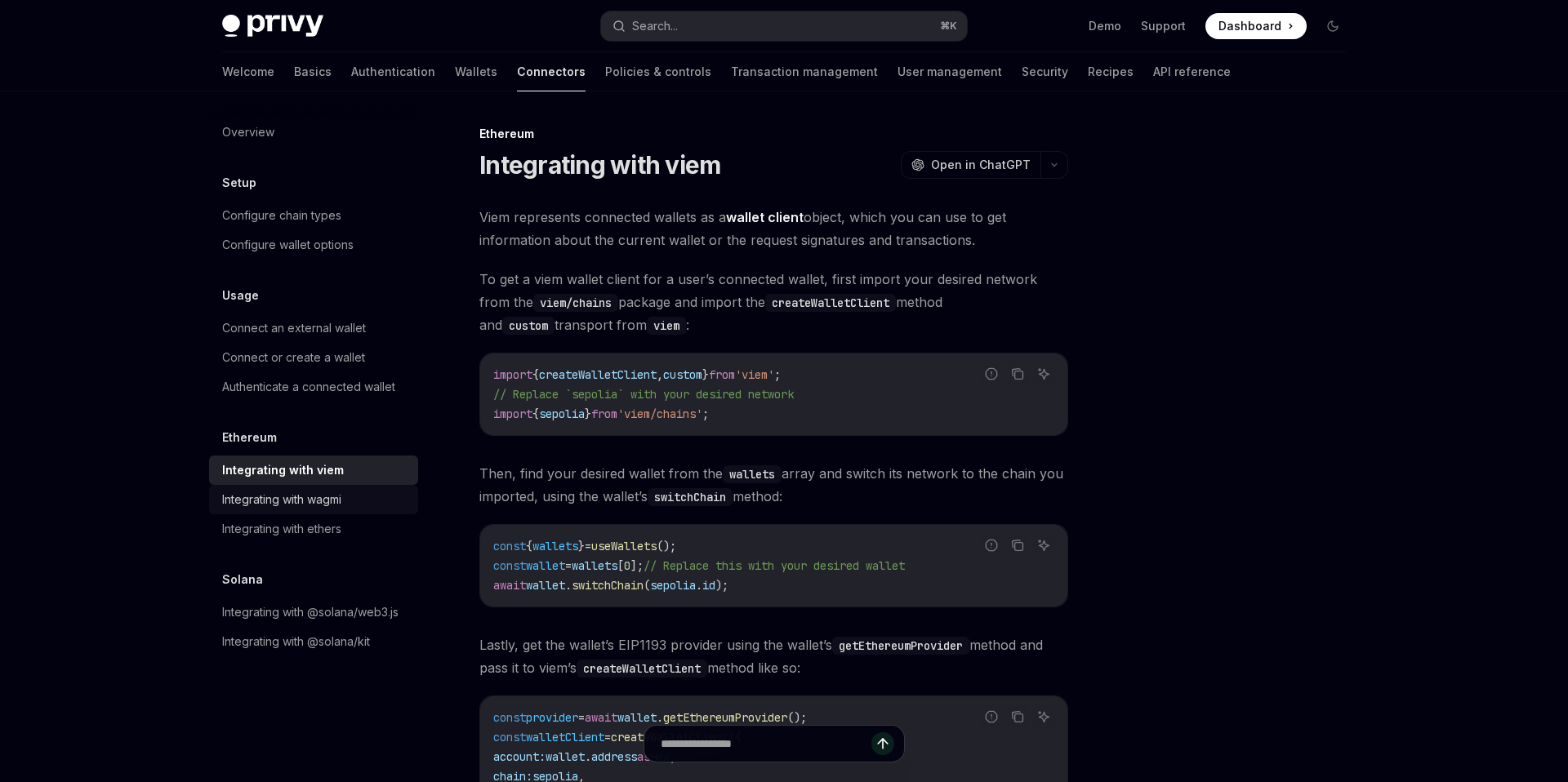
click at [317, 508] on div "Integrating with wagmi" at bounding box center [282, 500] width 119 height 20
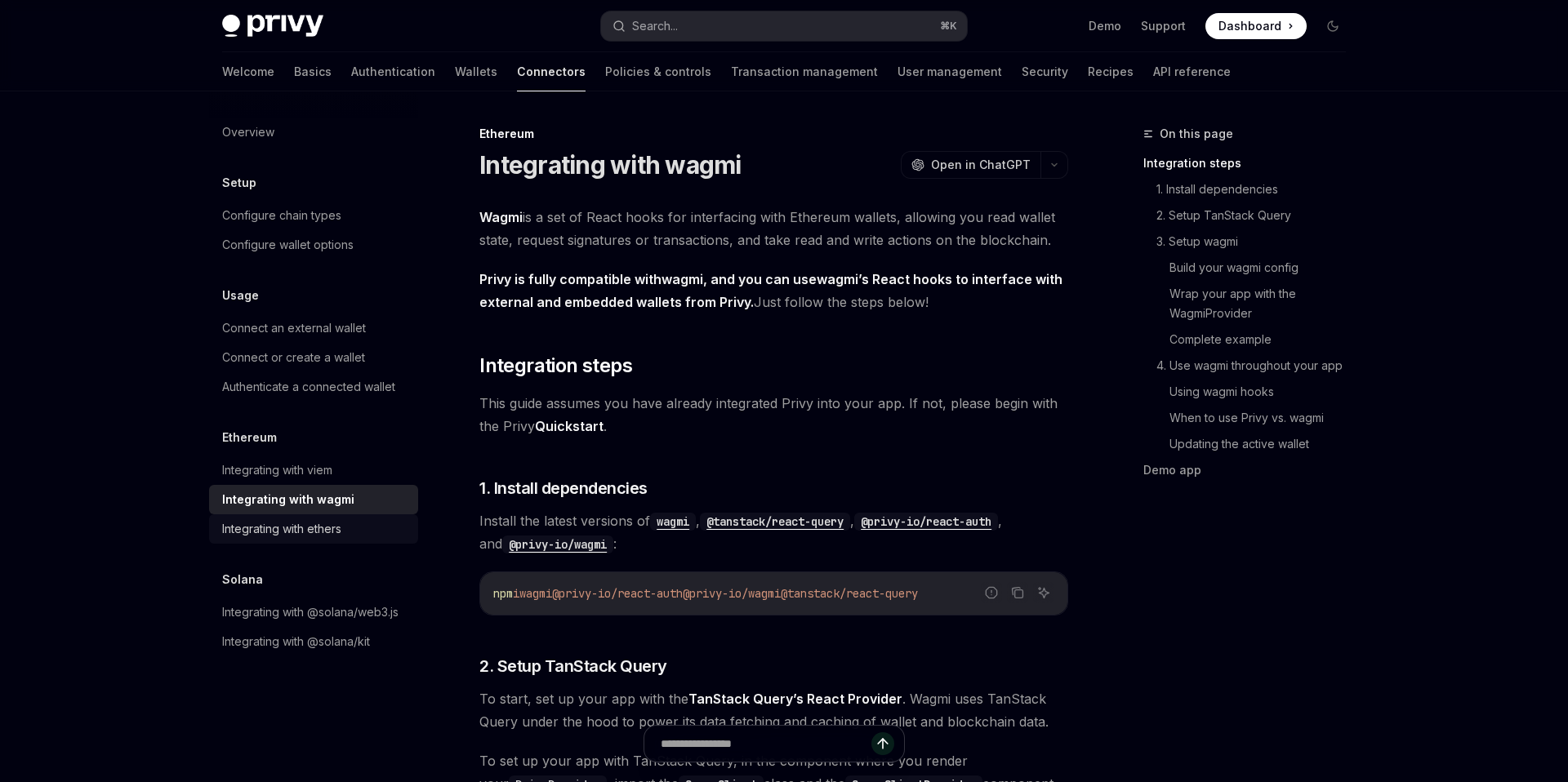
click at [309, 529] on div "Integrating with ethers" at bounding box center [282, 530] width 119 height 20
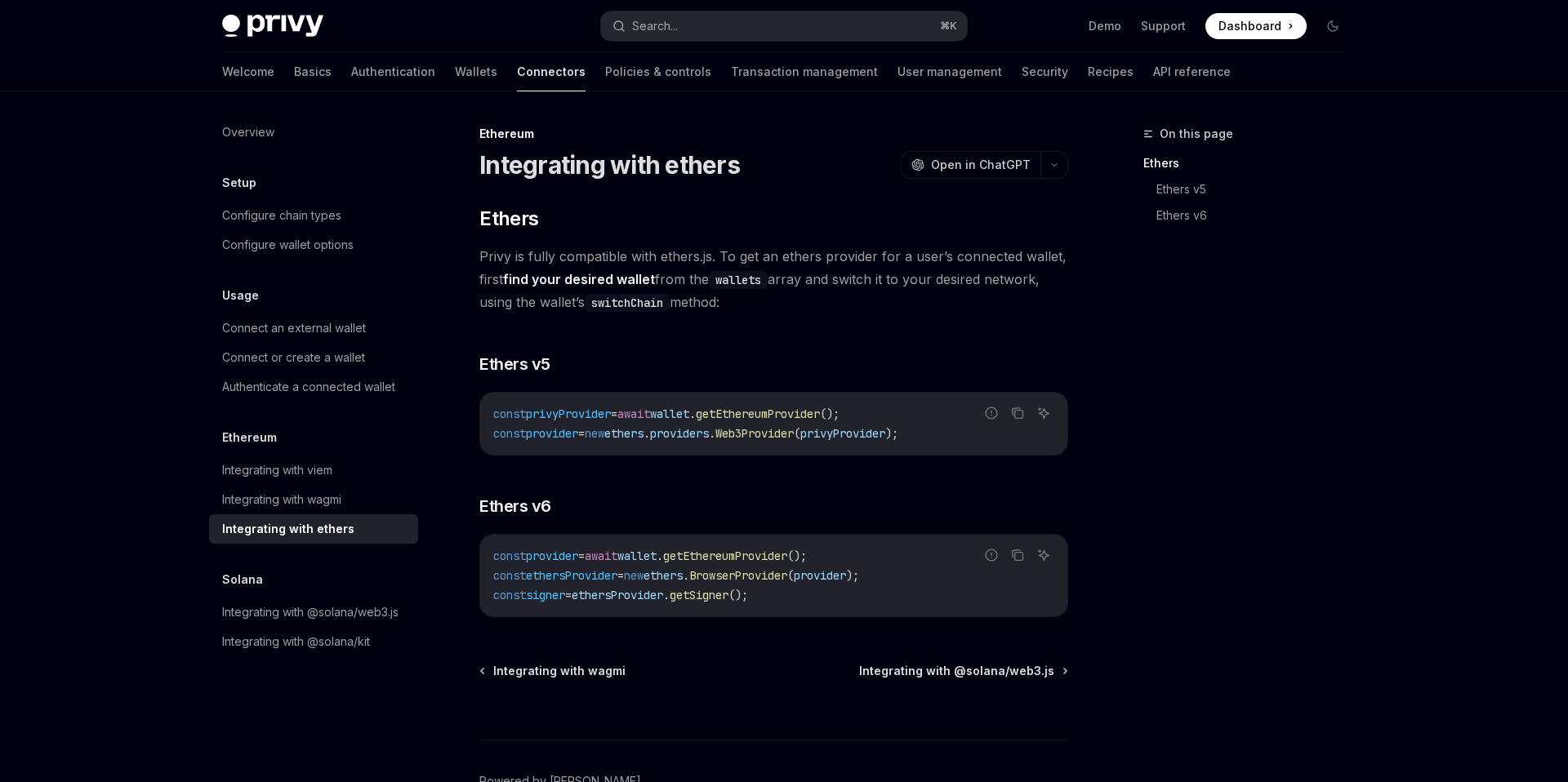
click at [315, 515] on link "Integrating with ethers" at bounding box center [314, 529] width 209 height 30
click at [319, 509] on div "Integrating with wagmi" at bounding box center [282, 500] width 119 height 20
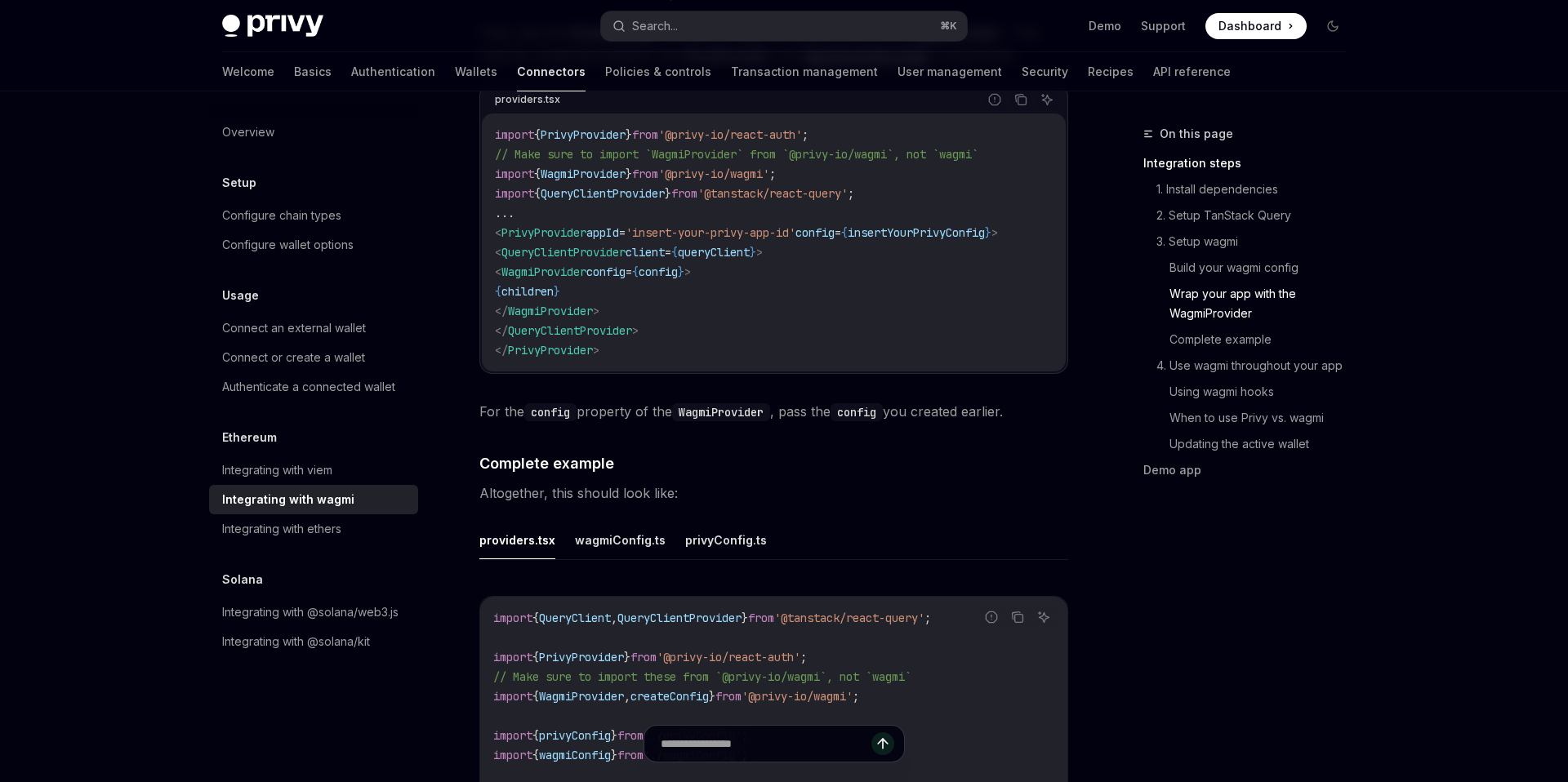
scroll to position [2964, 0]
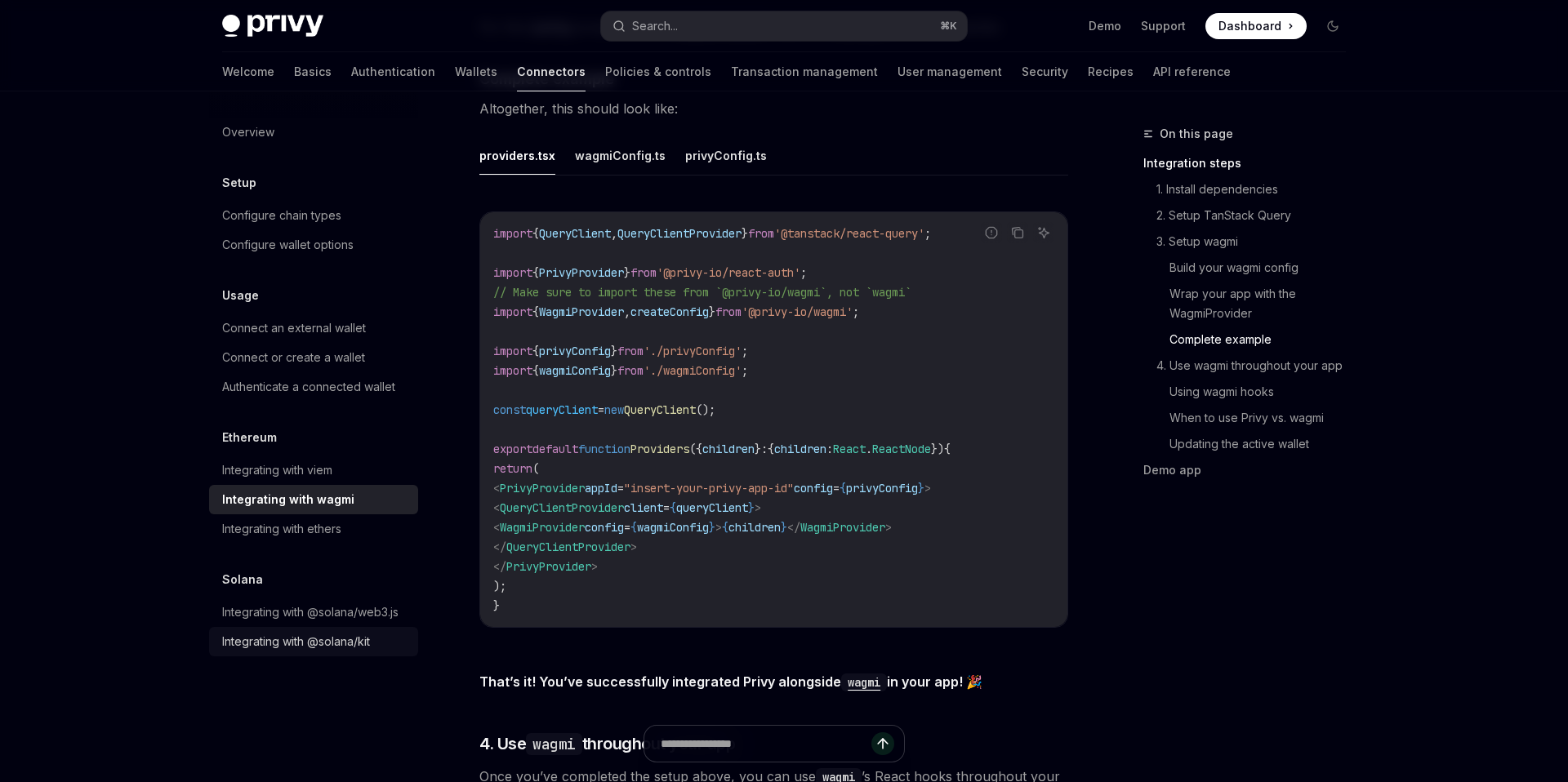
click at [335, 636] on div "Integrating with @solana/kit" at bounding box center [296, 642] width 148 height 20
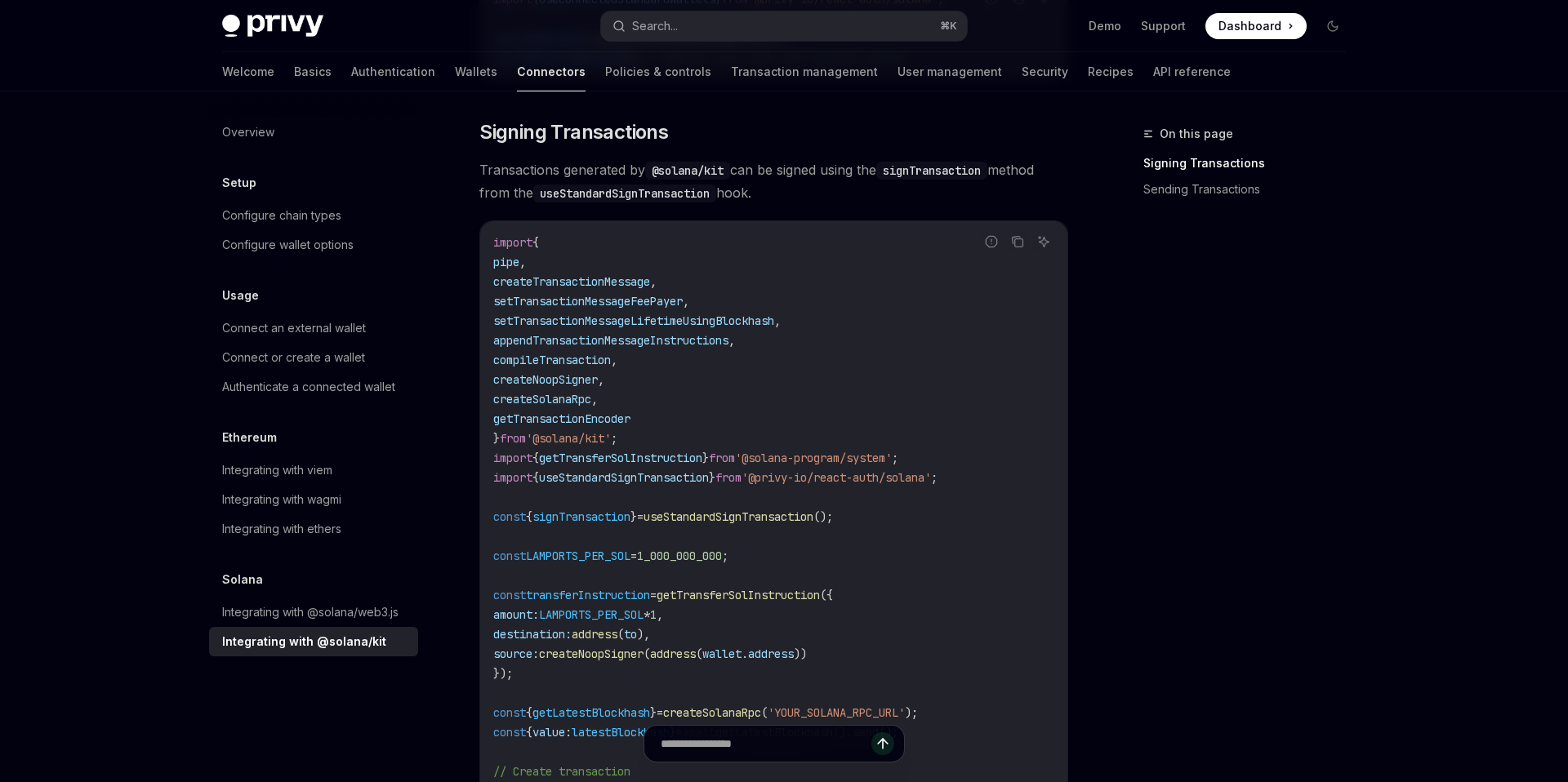
scroll to position [427, 0]
drag, startPoint x: 547, startPoint y: 439, endPoint x: 623, endPoint y: 437, distance: 76.0
click at [611, 437] on span "'@solana/kit'" at bounding box center [569, 440] width 85 height 14
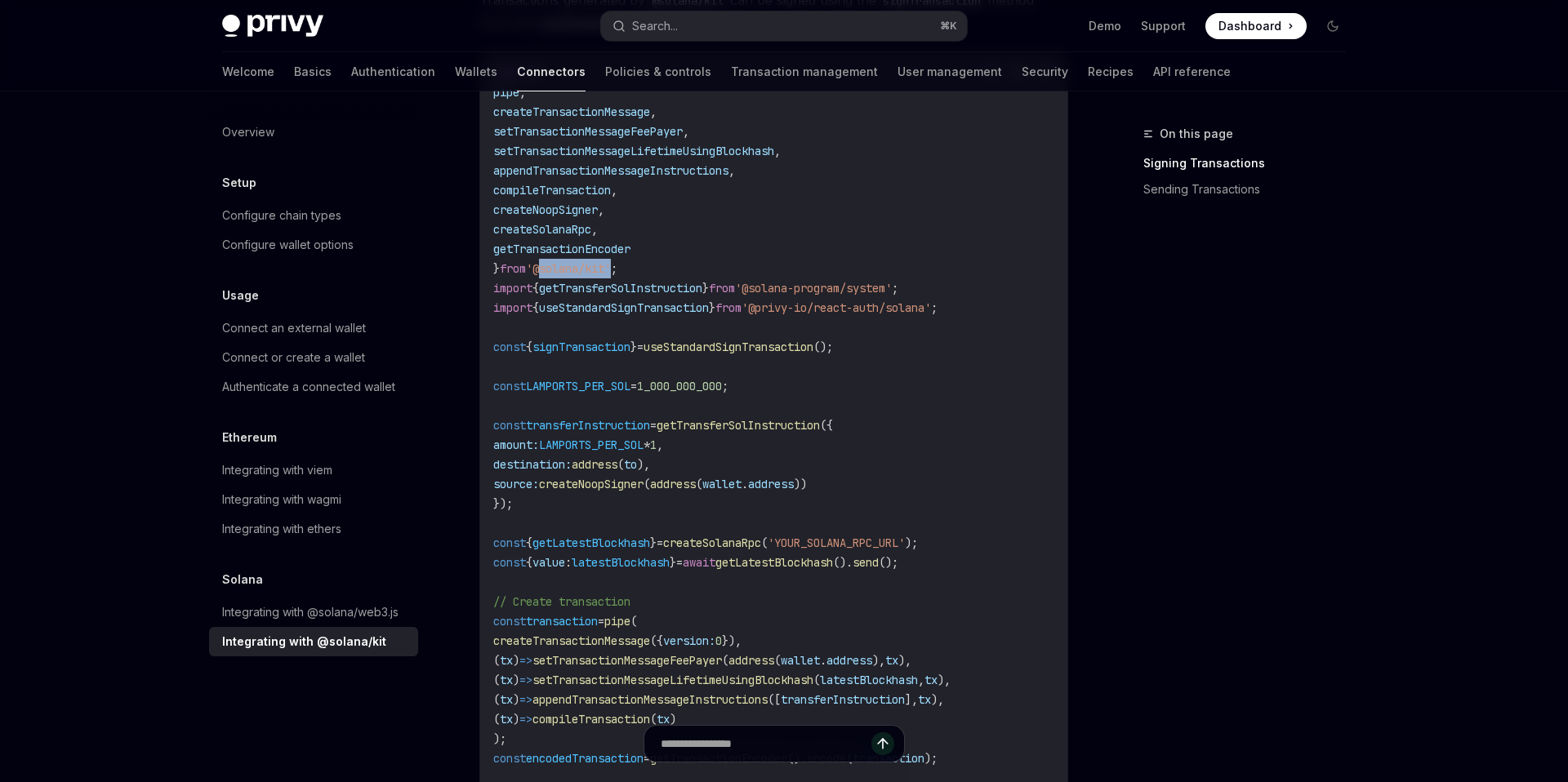
scroll to position [586, 0]
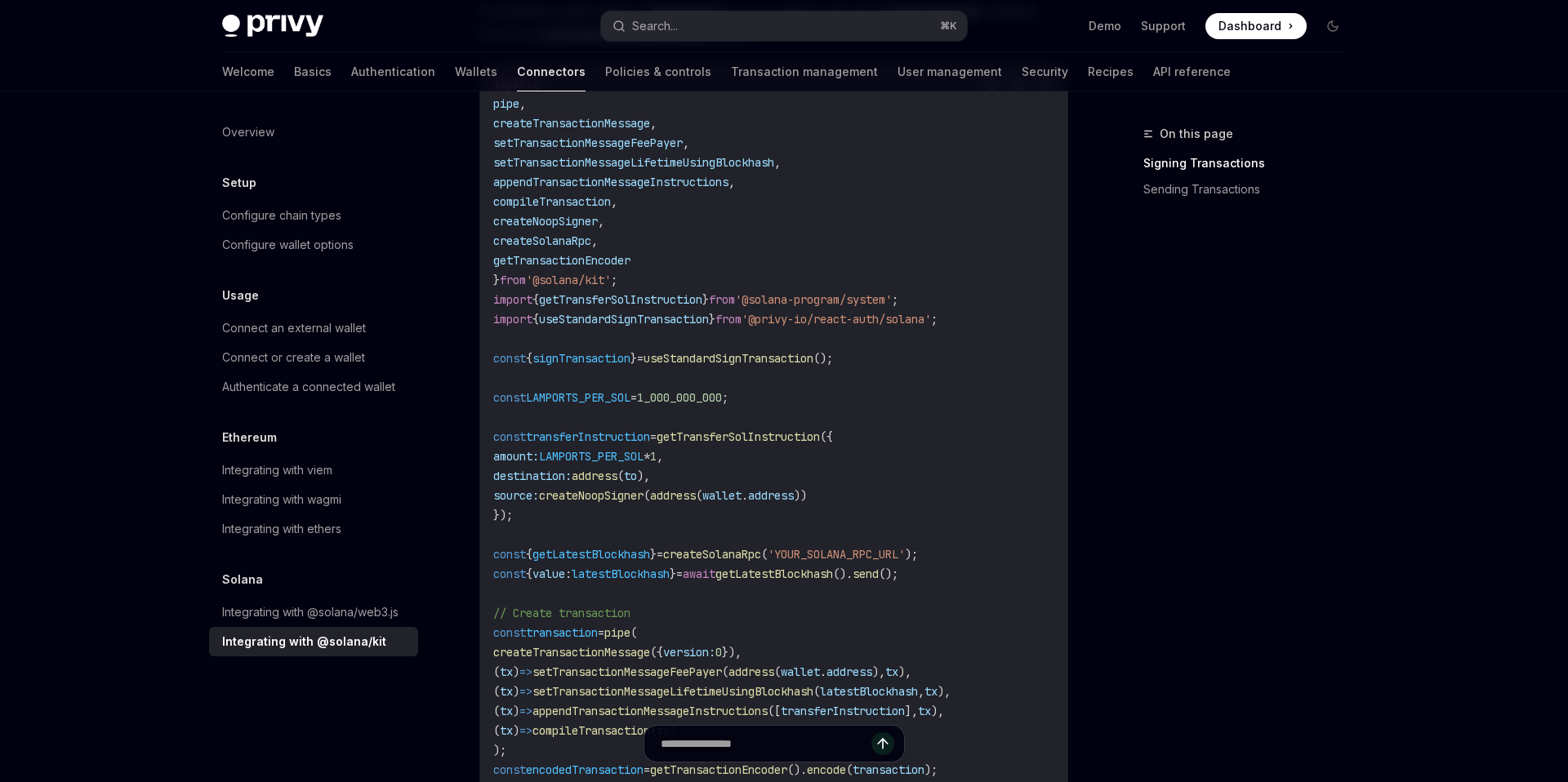
click at [591, 205] on span "compileTransaction" at bounding box center [552, 202] width 118 height 14
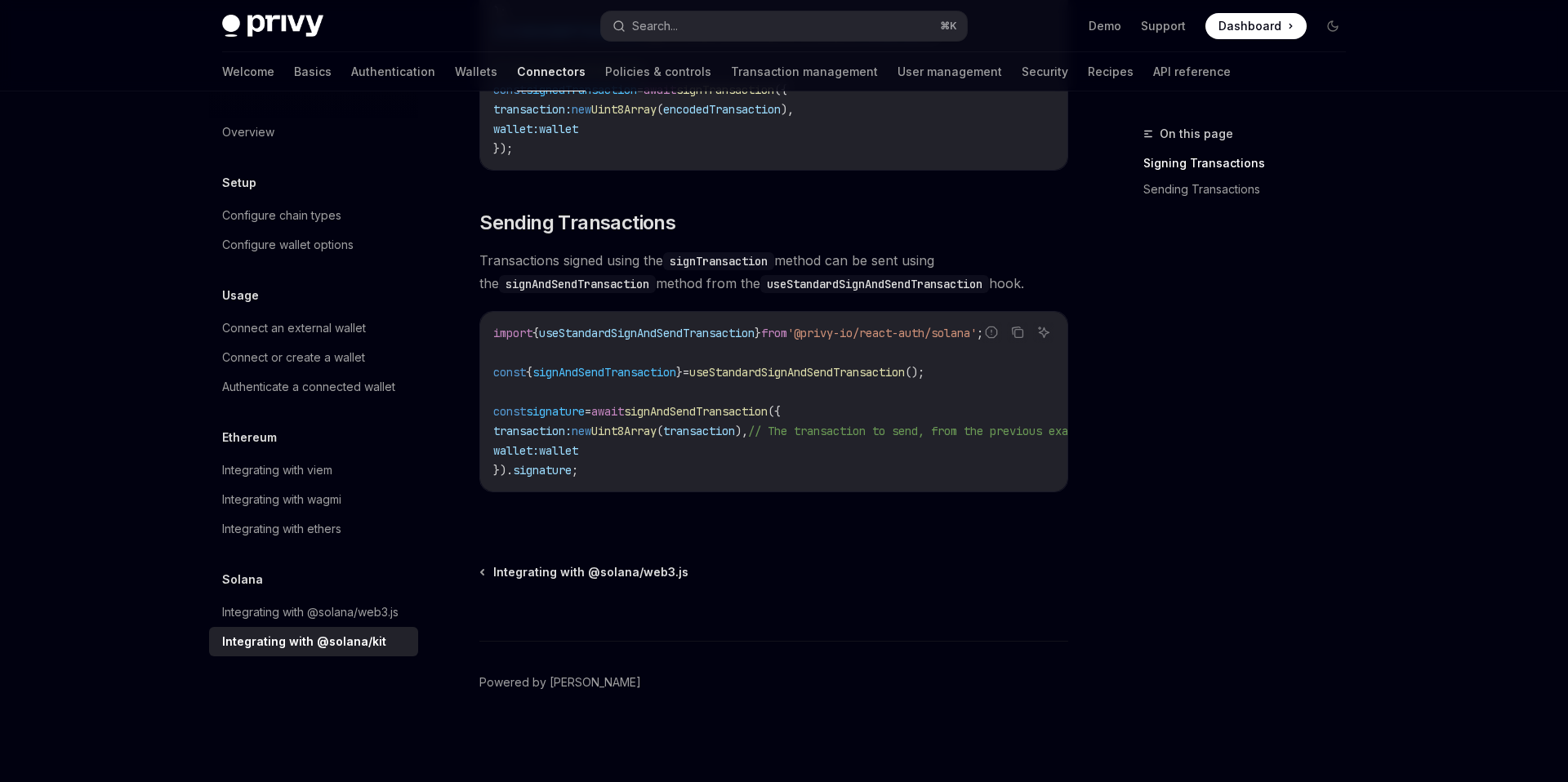
scroll to position [703, 0]
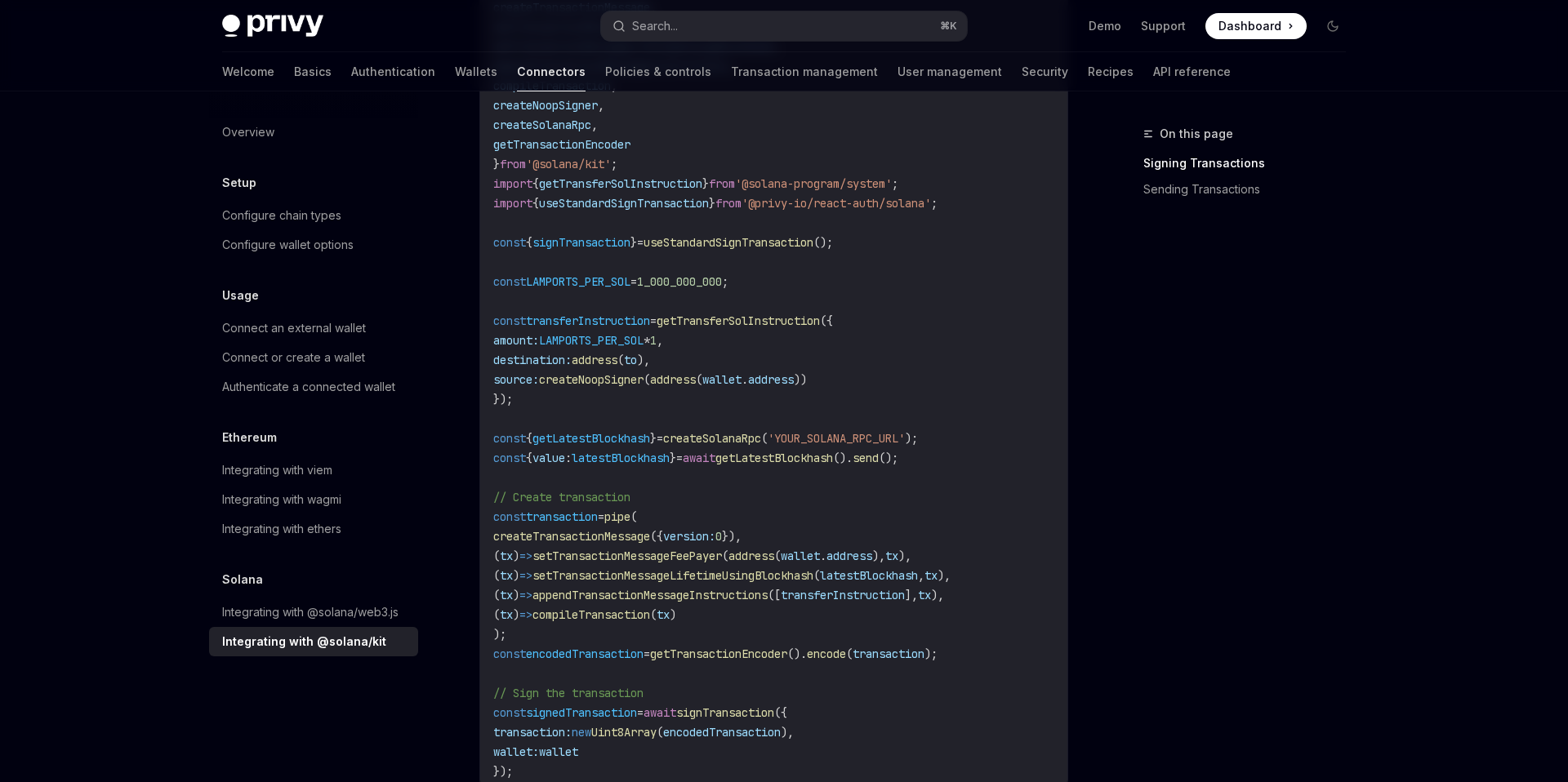
copy span "compileTransaction"
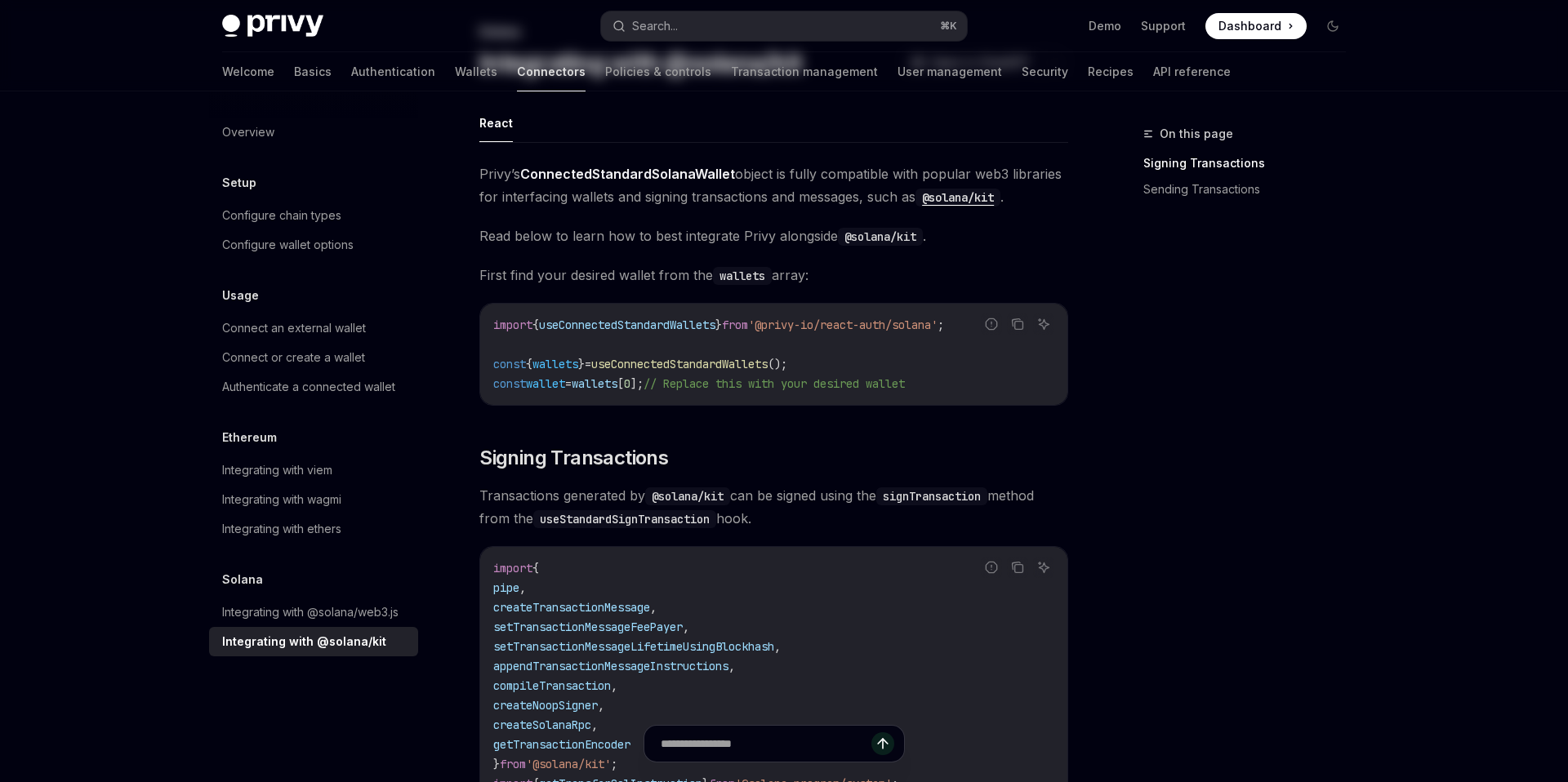
scroll to position [0, 0]
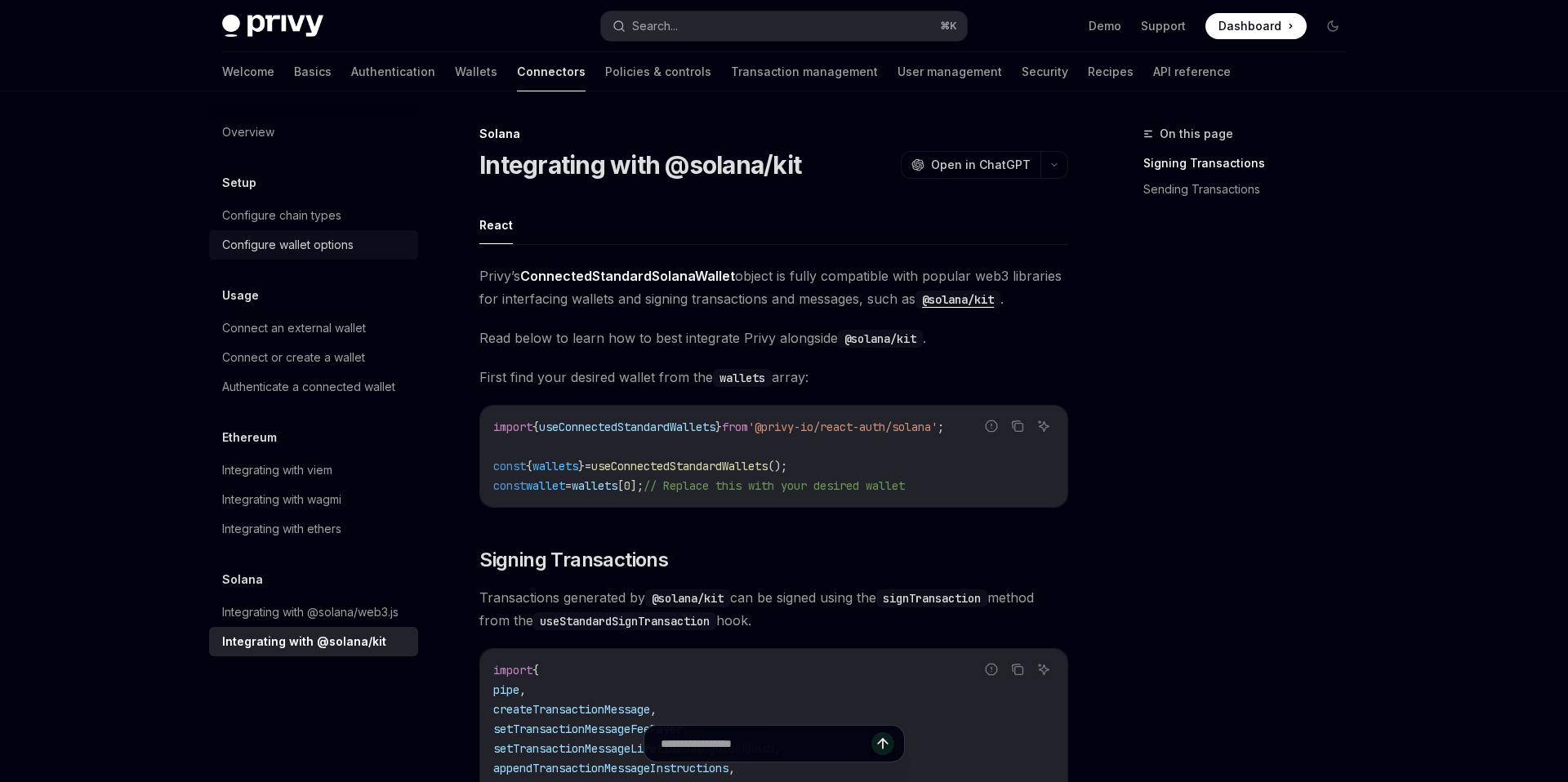
click at [293, 243] on div "Configure wallet options" at bounding box center [288, 245] width 132 height 20
type textarea "*"
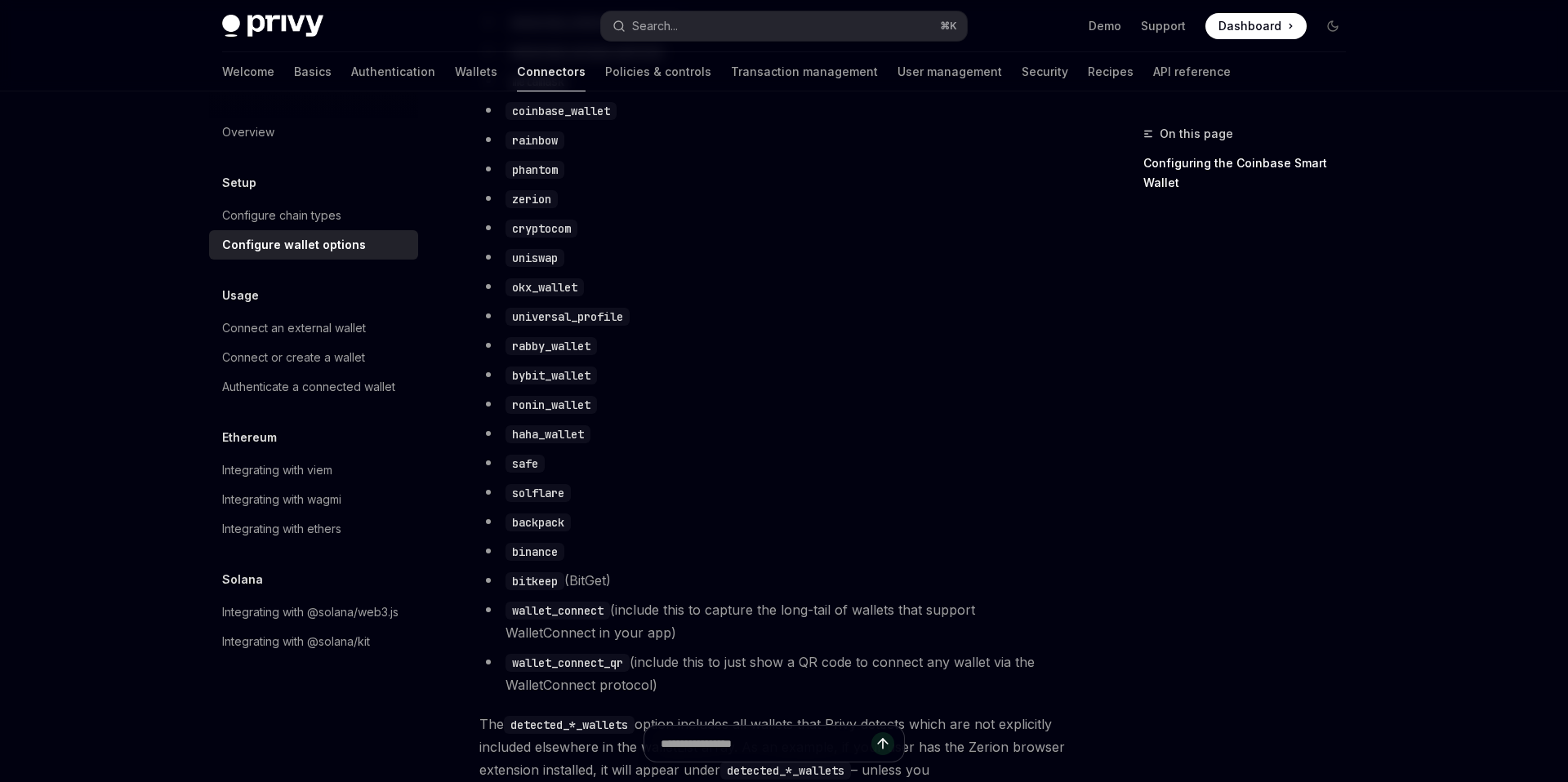
scroll to position [973, 0]
